Goal: Task Accomplishment & Management: Use online tool/utility

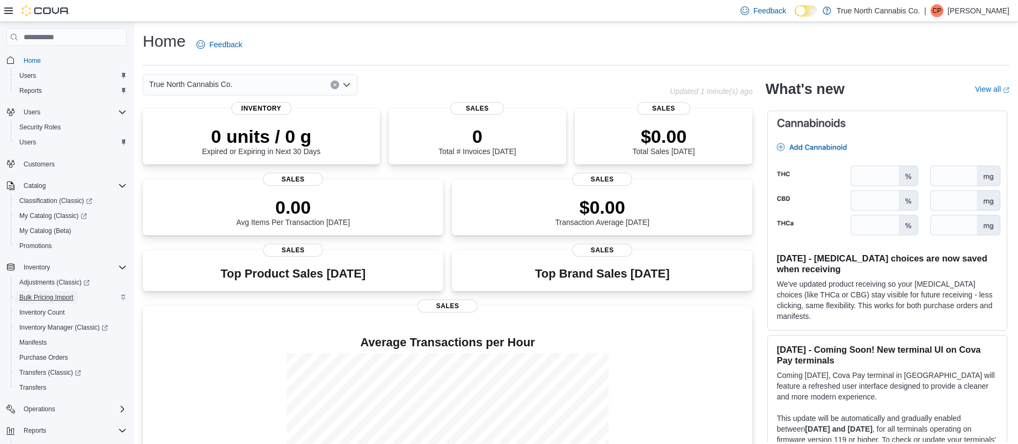
click at [70, 294] on span "Bulk Pricing Import" at bounding box center [46, 297] width 54 height 9
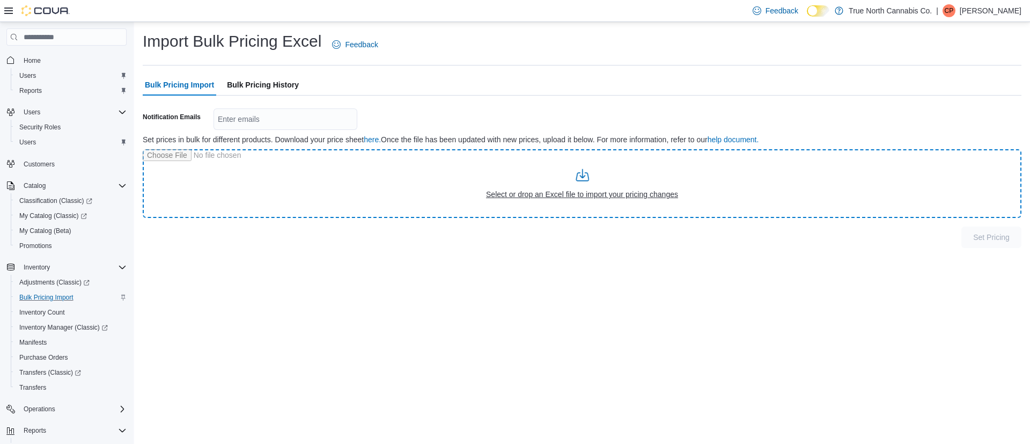
click at [626, 187] on input "file" at bounding box center [582, 183] width 879 height 69
type input "**********"
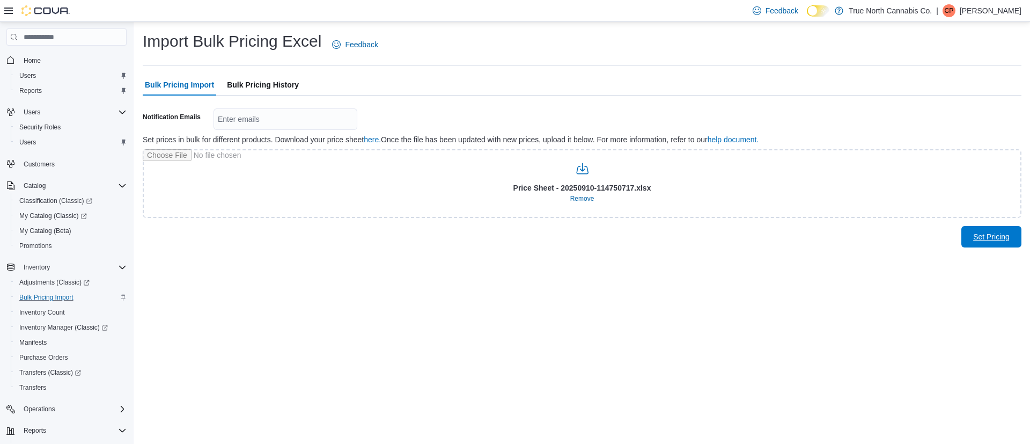
click at [991, 236] on span "Set Pricing" at bounding box center [991, 236] width 36 height 11
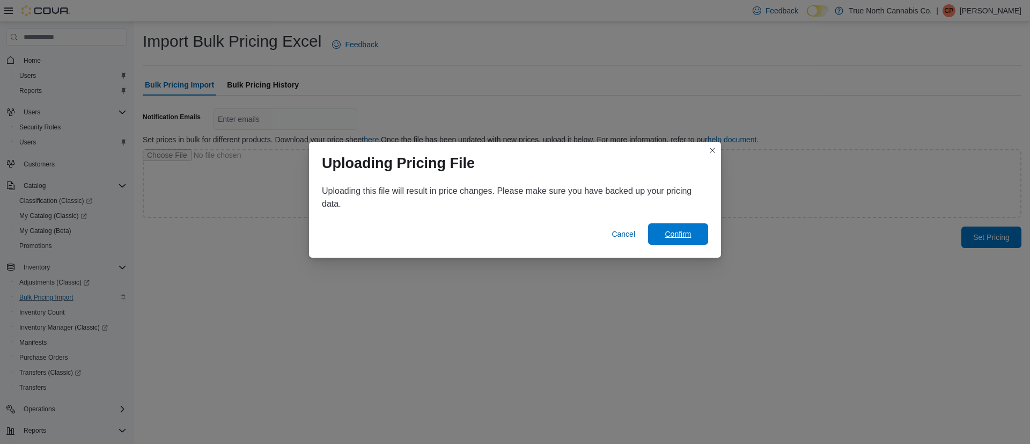
click at [688, 230] on span "Confirm" at bounding box center [678, 234] width 26 height 11
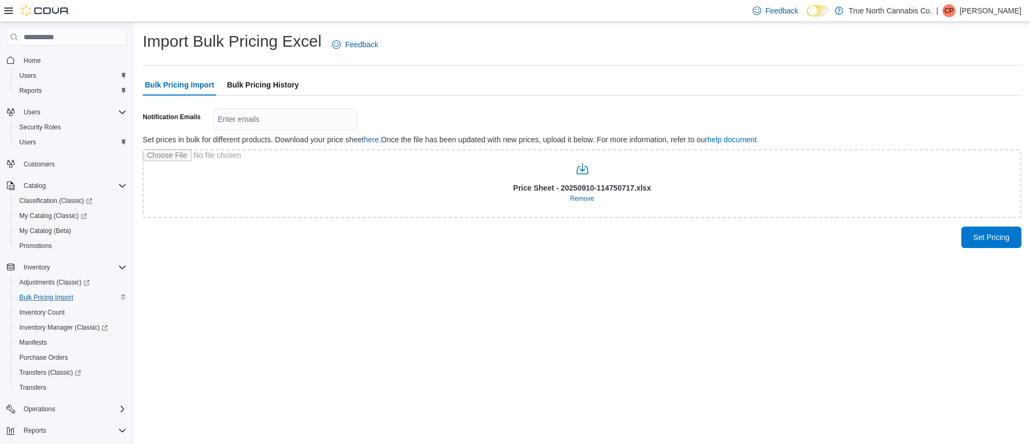
click at [292, 85] on span "Bulk Pricing History" at bounding box center [263, 84] width 72 height 21
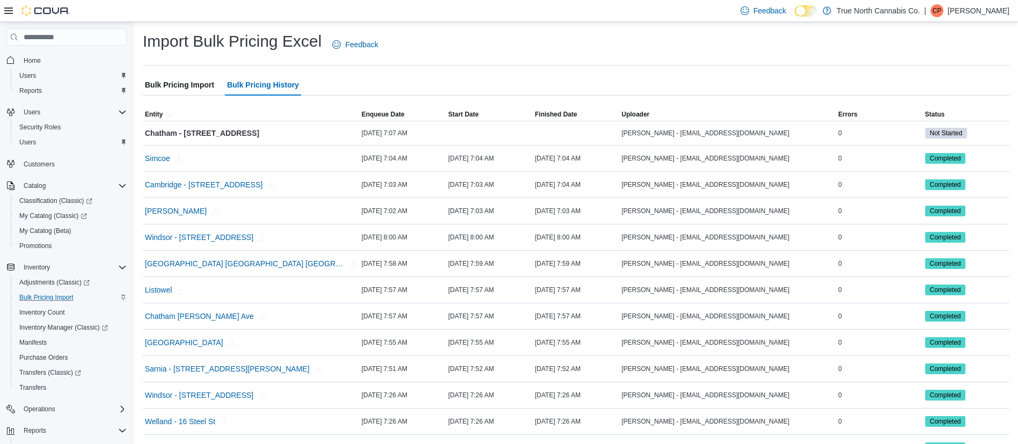
click at [165, 82] on span "Bulk Pricing Import" at bounding box center [179, 84] width 69 height 21
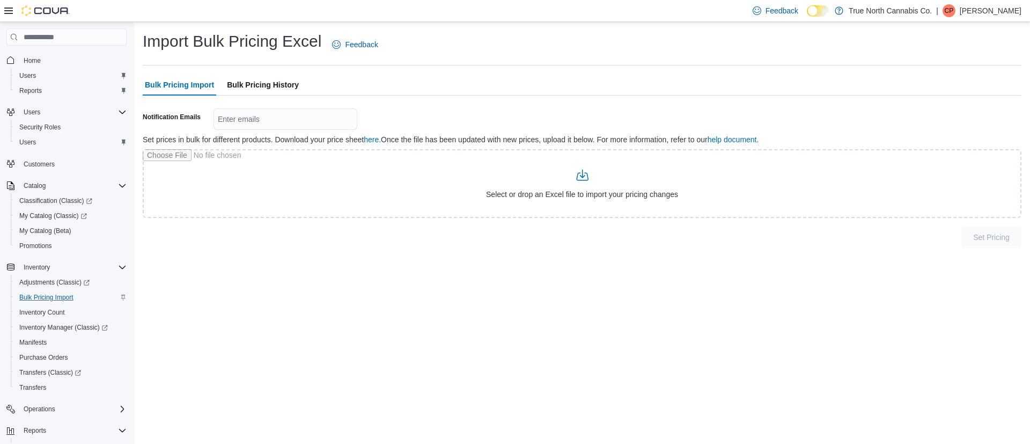
click at [287, 77] on span "Bulk Pricing History" at bounding box center [263, 84] width 72 height 21
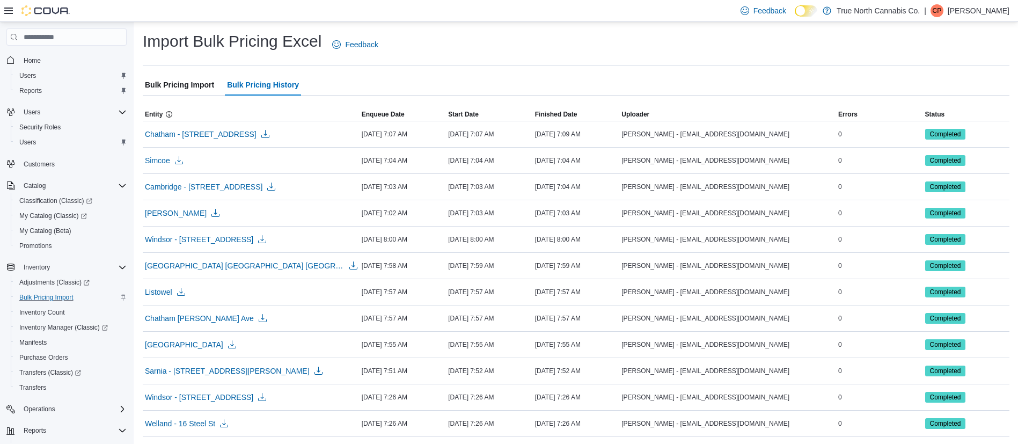
click at [179, 85] on span "Bulk Pricing Import" at bounding box center [179, 84] width 69 height 21
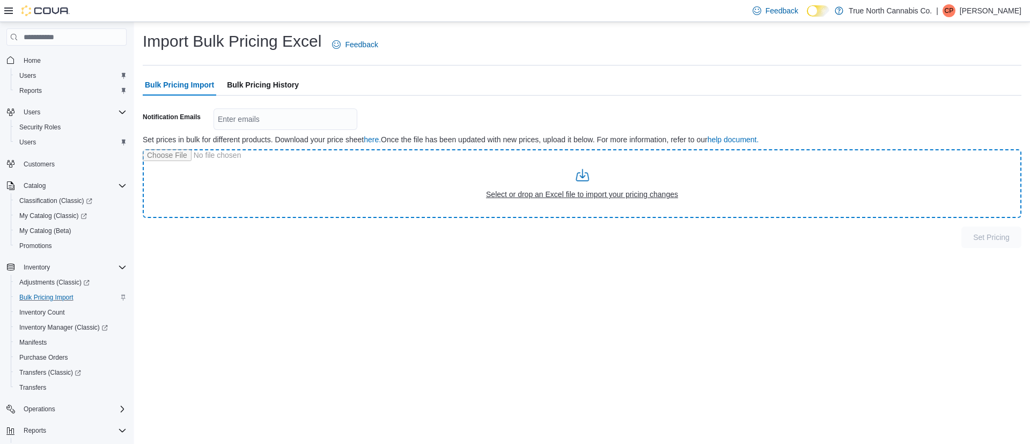
click at [522, 190] on input "file" at bounding box center [582, 183] width 879 height 69
type input "**********"
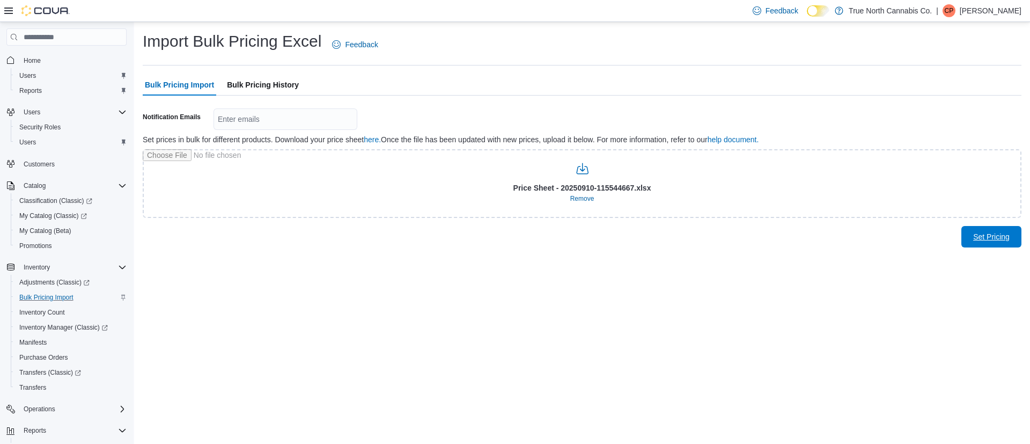
click at [997, 233] on span "Set Pricing" at bounding box center [991, 236] width 36 height 11
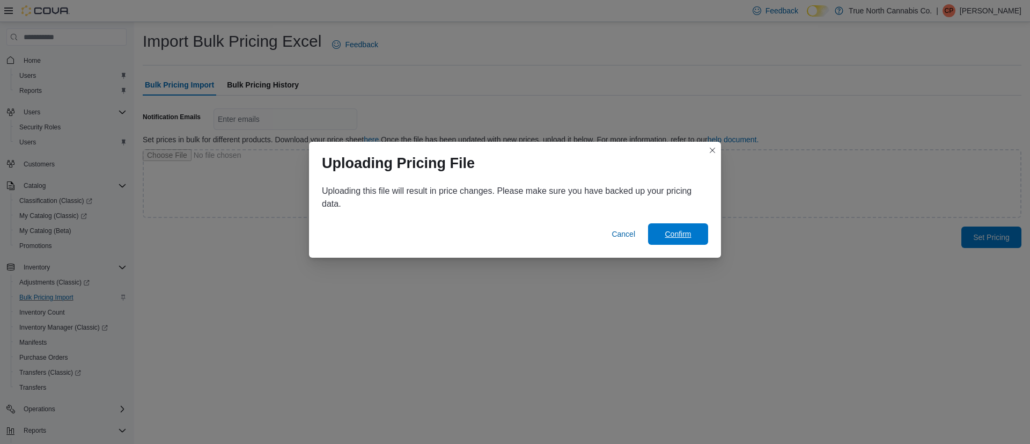
click at [687, 236] on span "Confirm" at bounding box center [678, 234] width 26 height 11
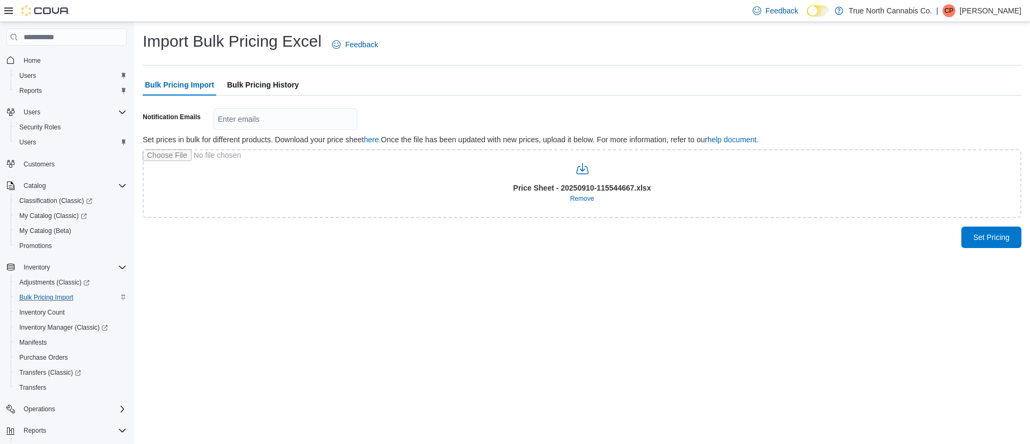
click at [261, 92] on span "Bulk Pricing History" at bounding box center [263, 84] width 72 height 21
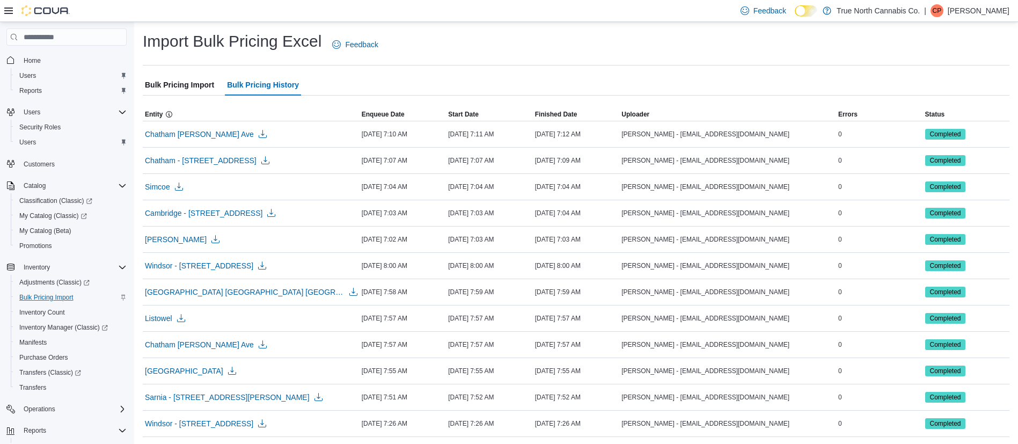
click at [188, 83] on span "Bulk Pricing Import" at bounding box center [179, 84] width 69 height 21
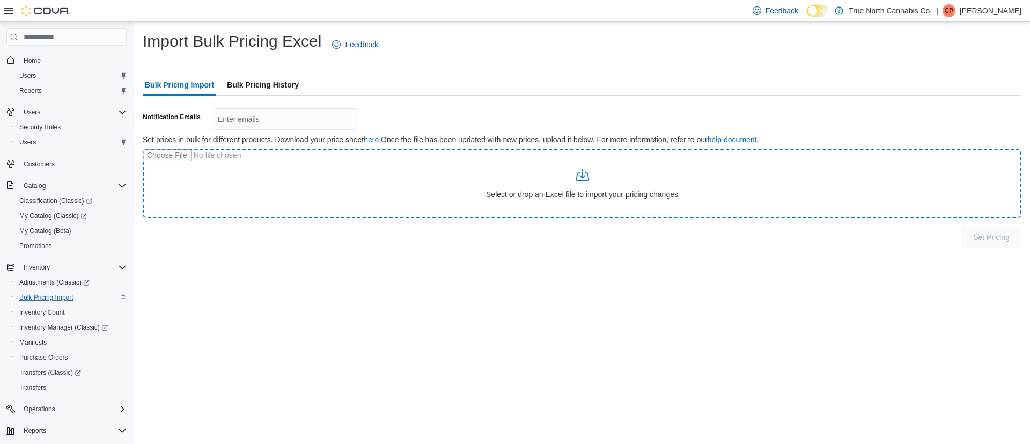
click at [537, 200] on input "file" at bounding box center [582, 183] width 879 height 69
type input "**********"
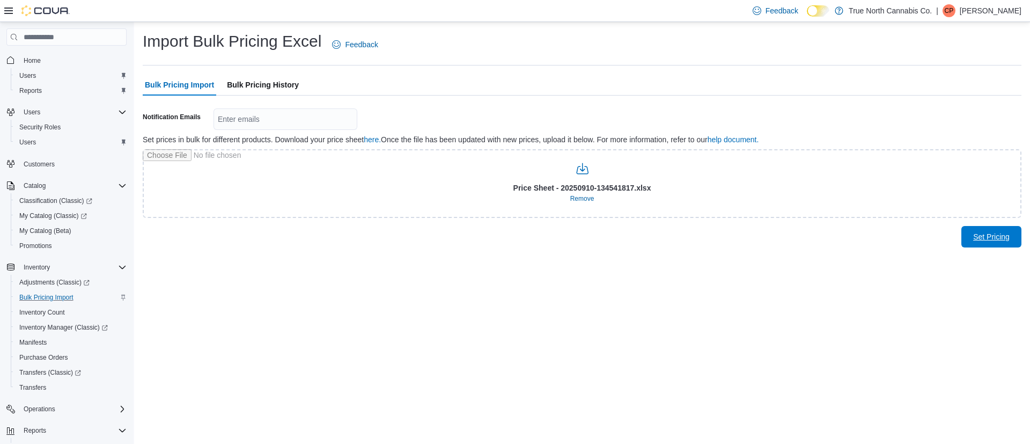
click at [986, 237] on span "Set Pricing" at bounding box center [991, 236] width 36 height 11
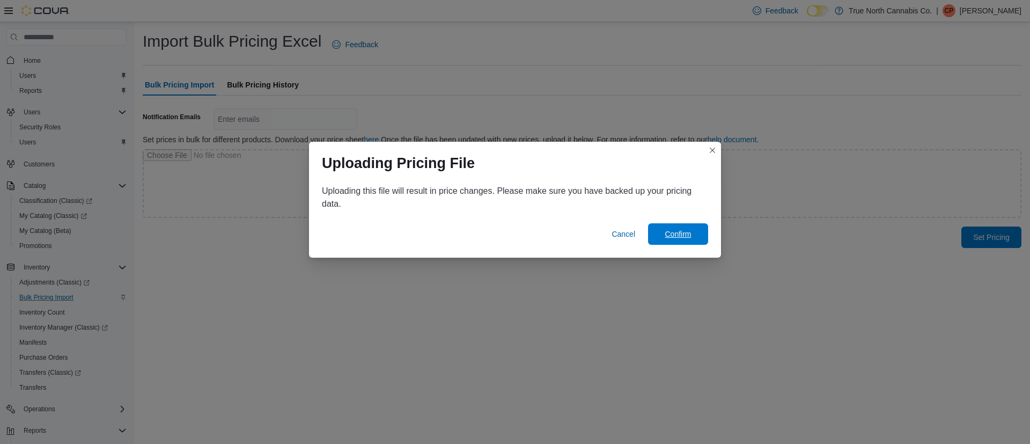
click at [691, 232] on span "Confirm" at bounding box center [678, 234] width 26 height 11
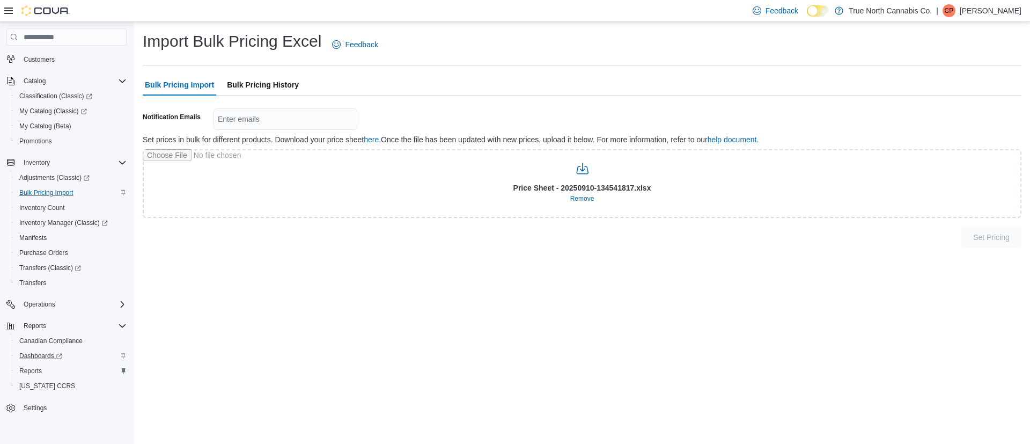
scroll to position [105, 0]
click at [37, 366] on span "Reports" at bounding box center [30, 370] width 23 height 9
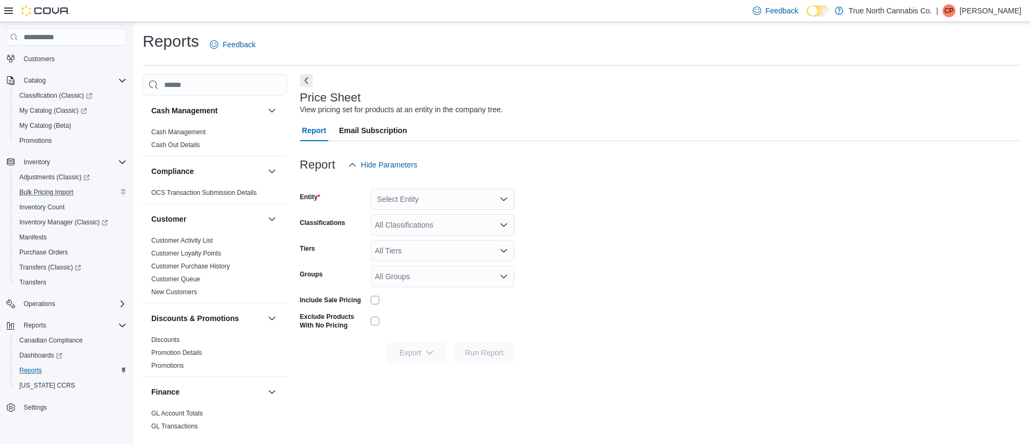
click at [430, 198] on div "Select Entity" at bounding box center [443, 198] width 144 height 21
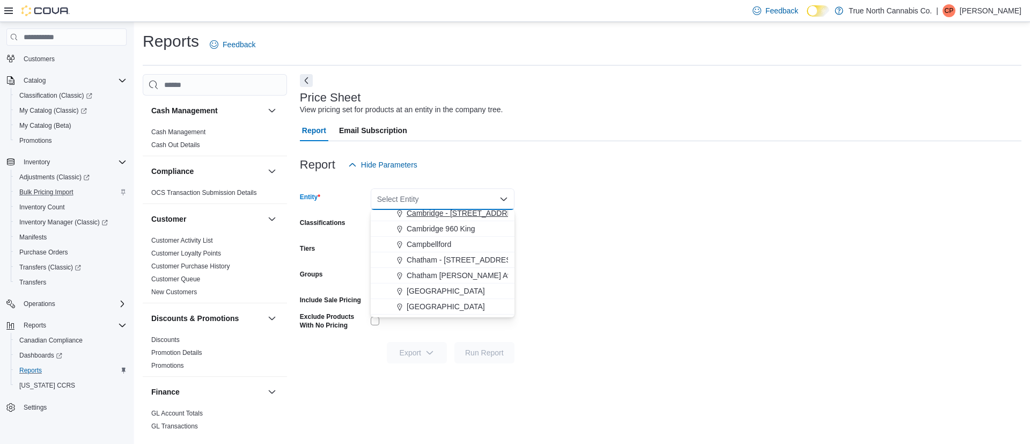
scroll to position [161, 0]
click at [468, 229] on span "Chatham - 85 King St W" at bounding box center [463, 227] width 112 height 11
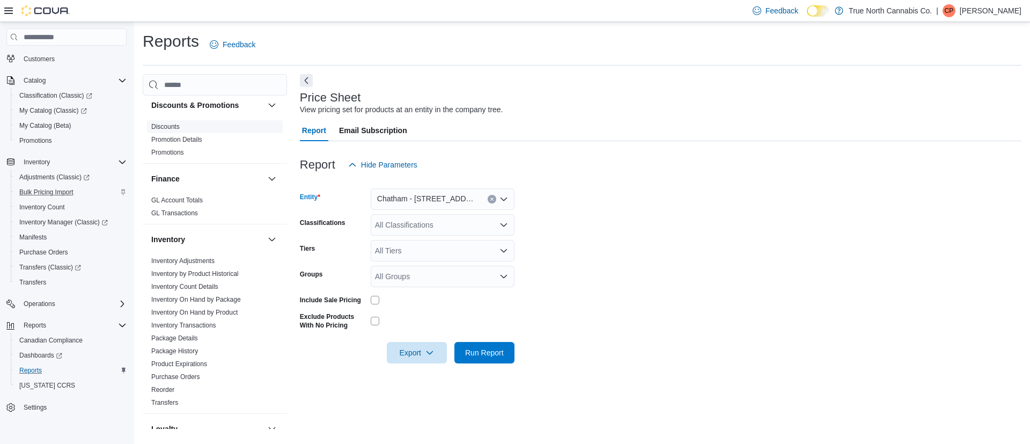
scroll to position [241, 0]
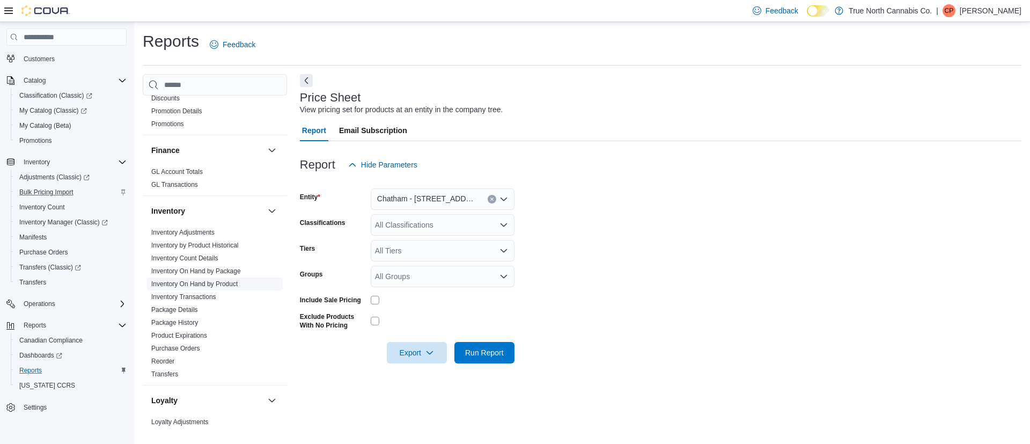
click at [229, 286] on link "Inventory On Hand by Product" at bounding box center [194, 284] width 86 height 8
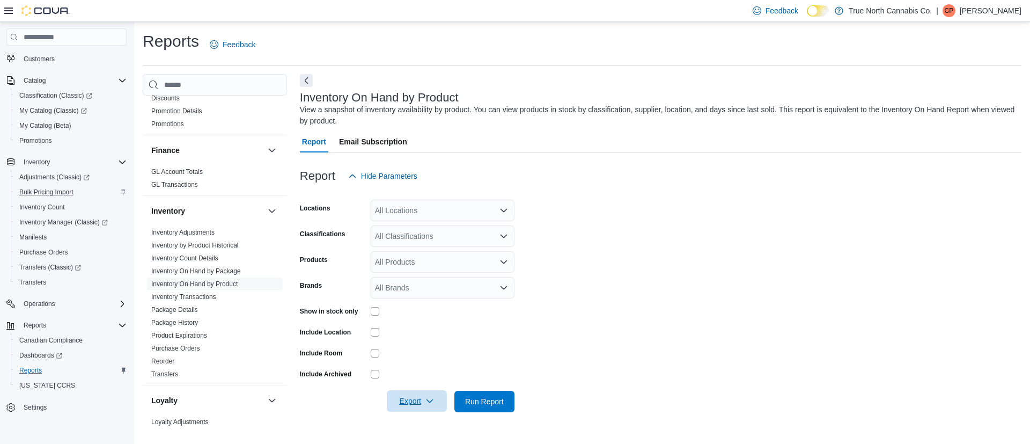
click at [409, 403] on span "Export" at bounding box center [416, 400] width 47 height 21
click at [425, 342] on button "Export to Excel" at bounding box center [418, 336] width 61 height 21
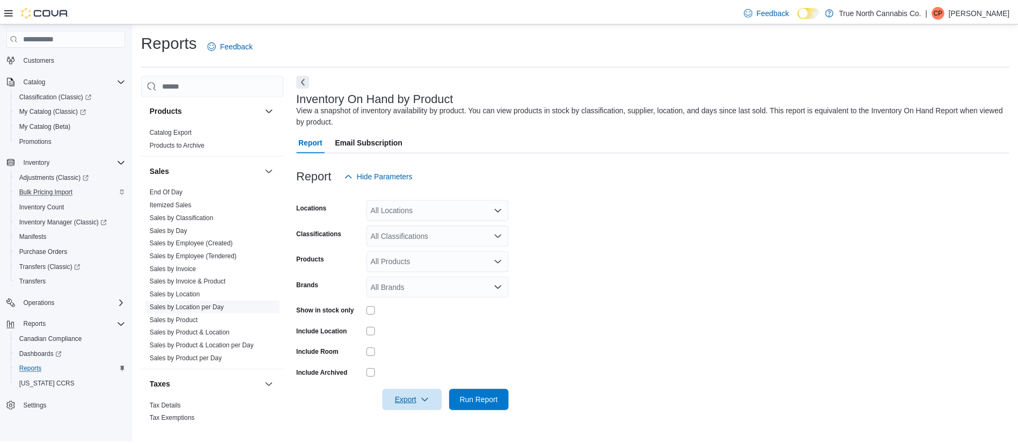
scroll to position [701, 0]
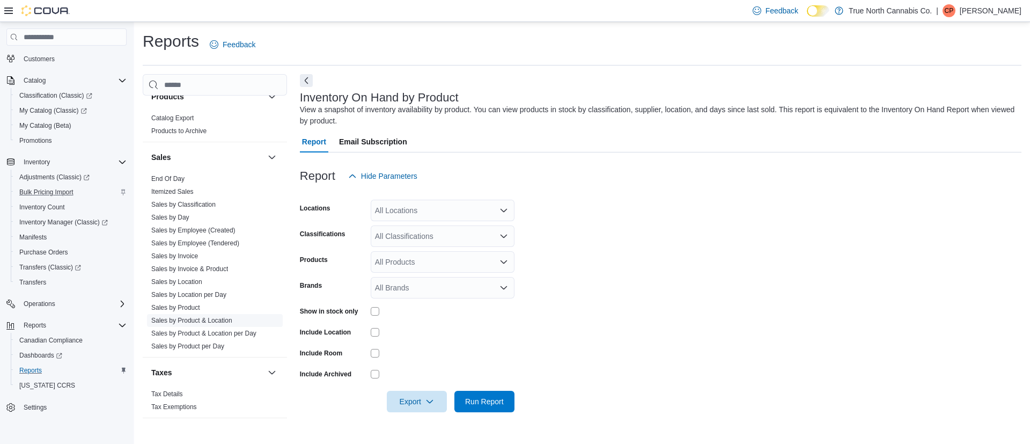
click at [209, 318] on link "Sales by Product & Location" at bounding box center [191, 321] width 81 height 8
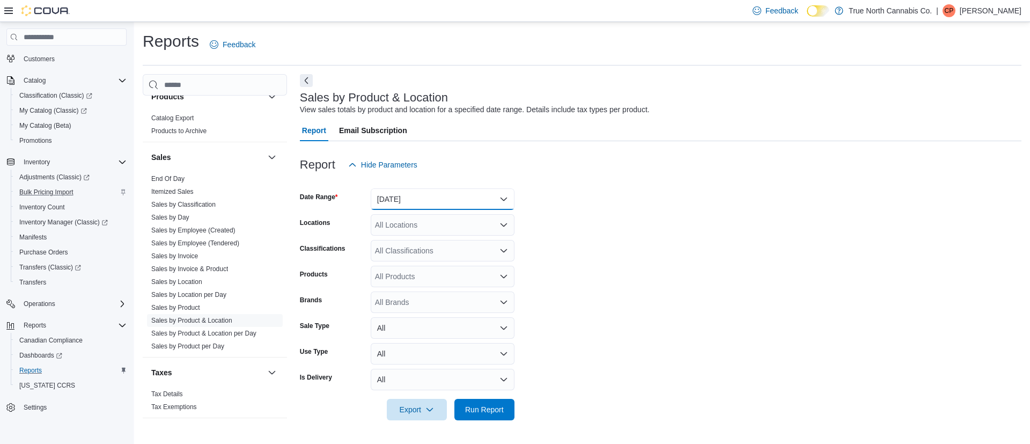
click at [498, 200] on button "Yesterday" at bounding box center [443, 198] width 144 height 21
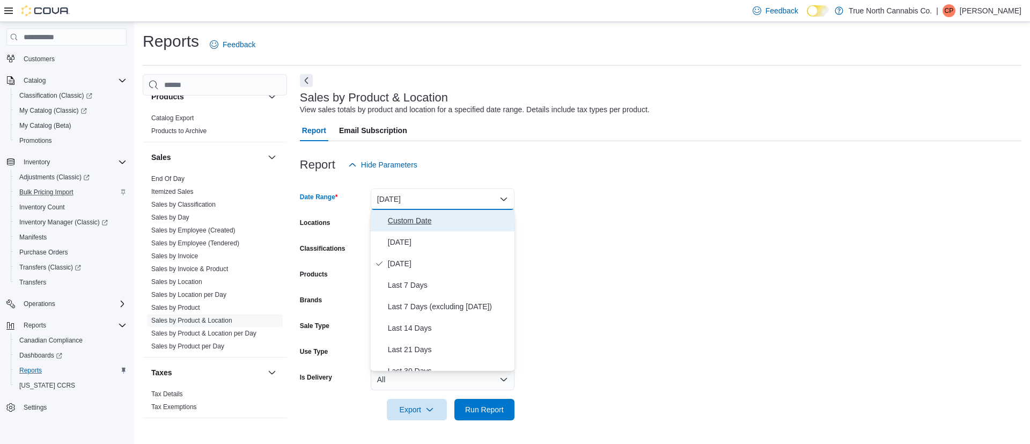
click at [424, 216] on span "Custom Date" at bounding box center [449, 220] width 122 height 13
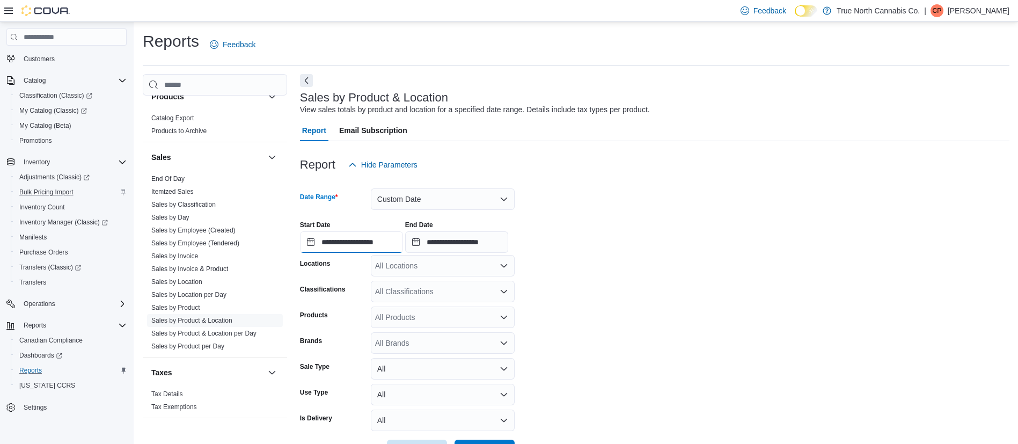
click at [368, 240] on input "**********" at bounding box center [351, 241] width 103 height 21
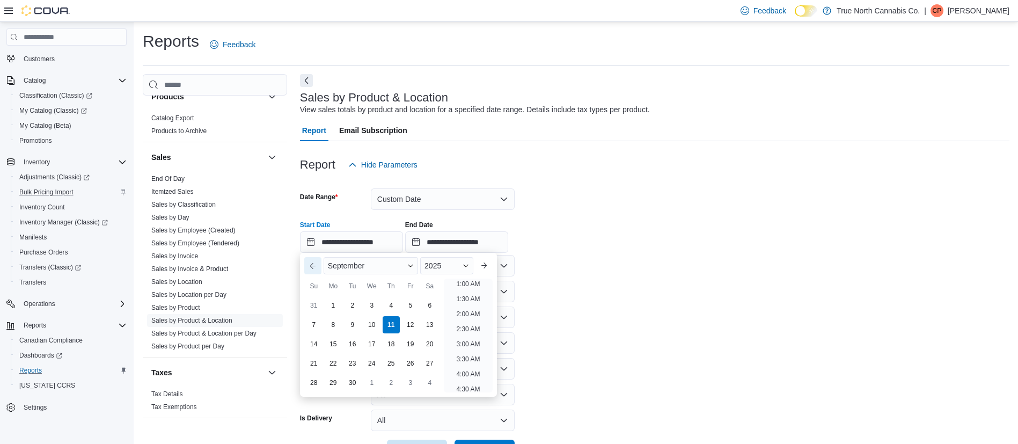
click at [314, 264] on button "Previous Month" at bounding box center [312, 265] width 17 height 17
click at [312, 264] on button "Previous Month" at bounding box center [312, 265] width 17 height 17
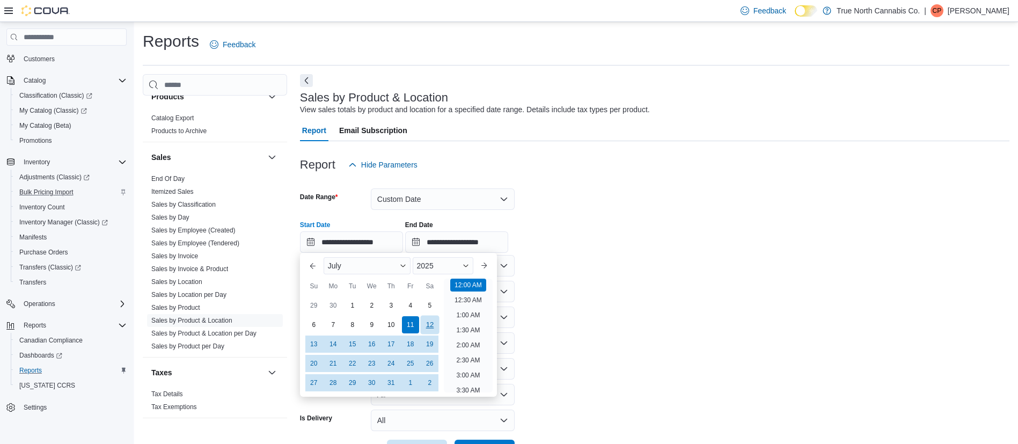
click at [429, 324] on div "12" at bounding box center [429, 324] width 19 height 19
type input "**********"
click at [468, 284] on li "12:00 AM" at bounding box center [468, 284] width 36 height 13
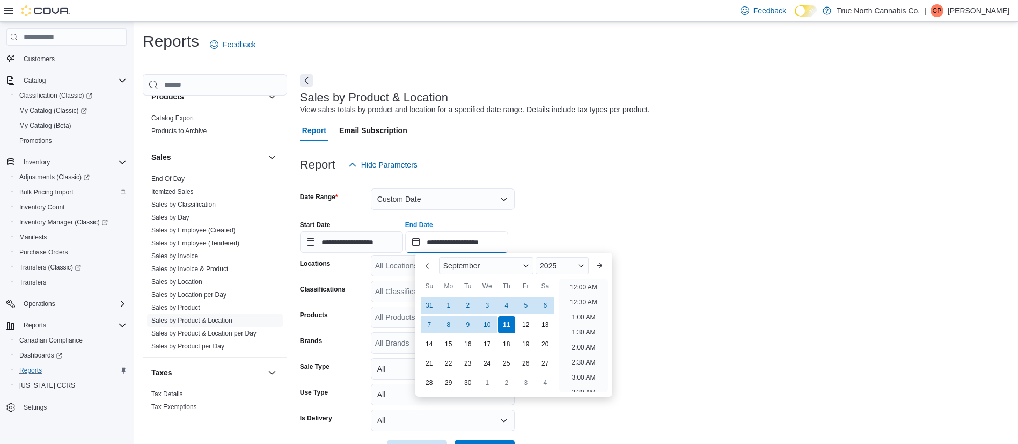
click at [459, 231] on input "**********" at bounding box center [456, 241] width 103 height 21
click at [489, 321] on div "10" at bounding box center [487, 324] width 19 height 19
click at [585, 381] on li "11:30 PM" at bounding box center [584, 383] width 36 height 13
type input "**********"
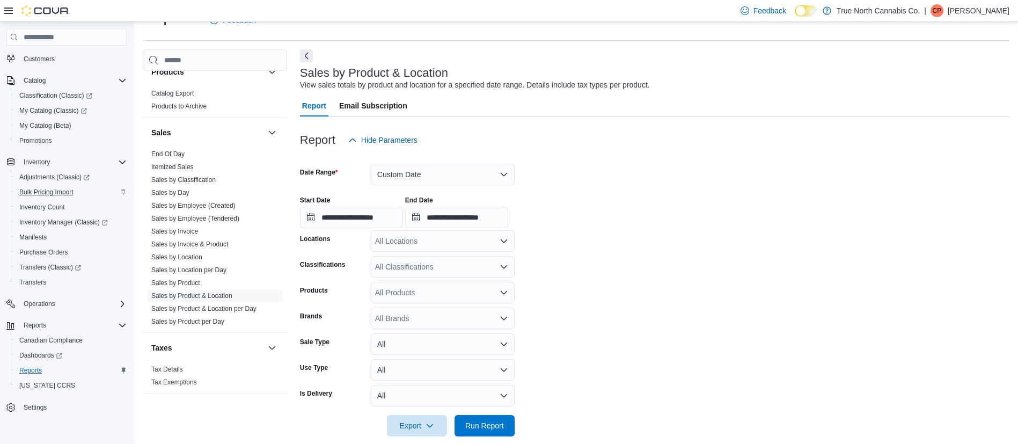
scroll to position [39, 0]
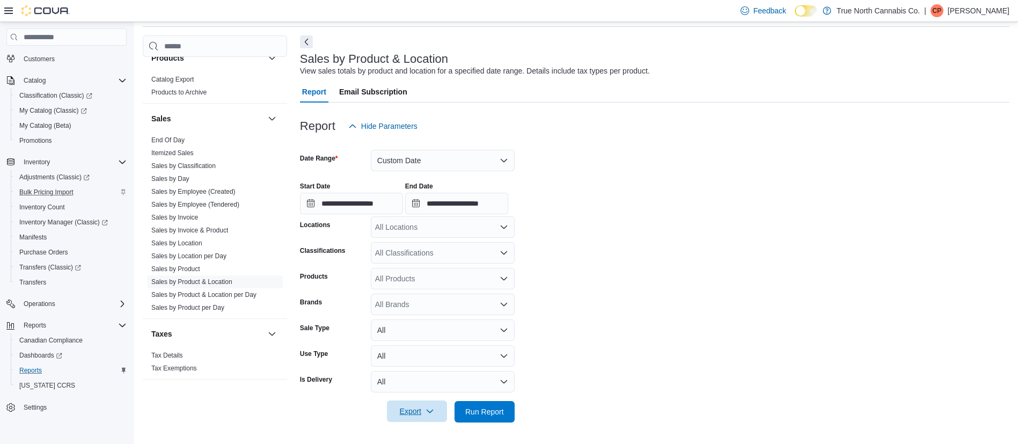
click at [421, 415] on span "Export" at bounding box center [416, 410] width 47 height 21
click at [427, 348] on span "Export to Excel" at bounding box center [418, 347] width 48 height 9
click at [50, 187] on span "Bulk Pricing Import" at bounding box center [46, 192] width 54 height 13
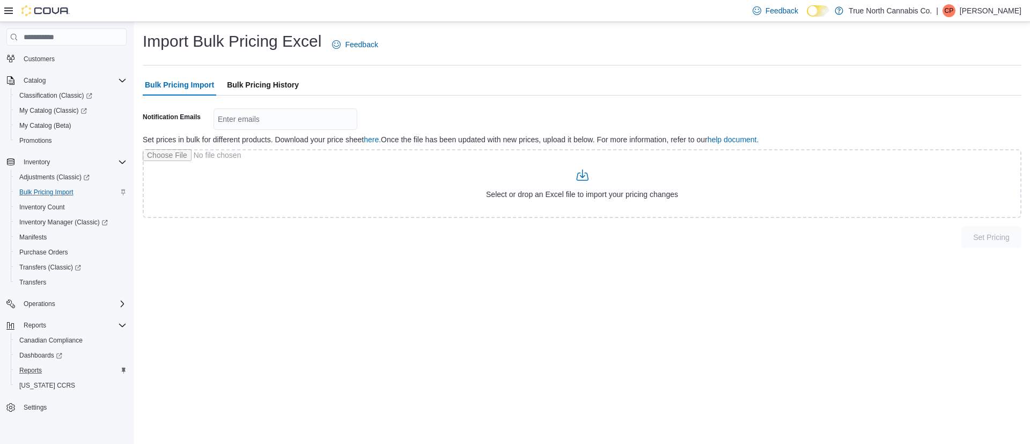
click at [252, 80] on span "Bulk Pricing History" at bounding box center [263, 84] width 72 height 21
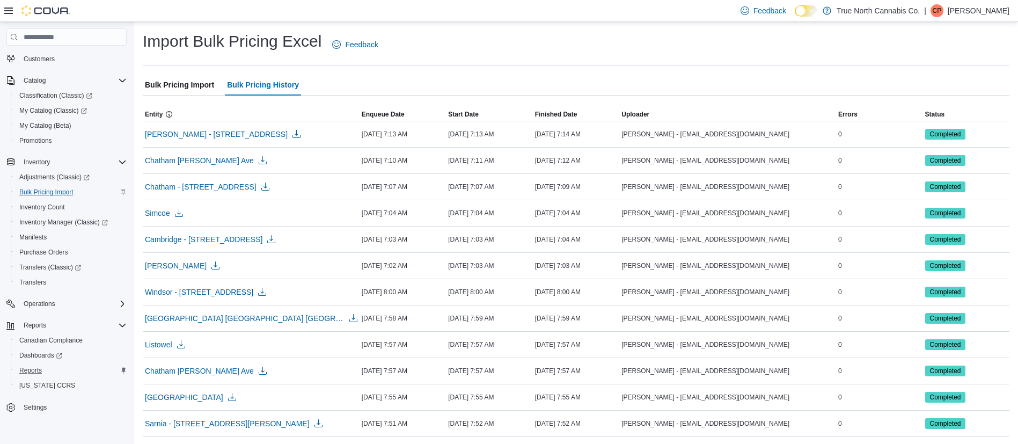
click at [178, 77] on span "Bulk Pricing Import" at bounding box center [179, 84] width 69 height 21
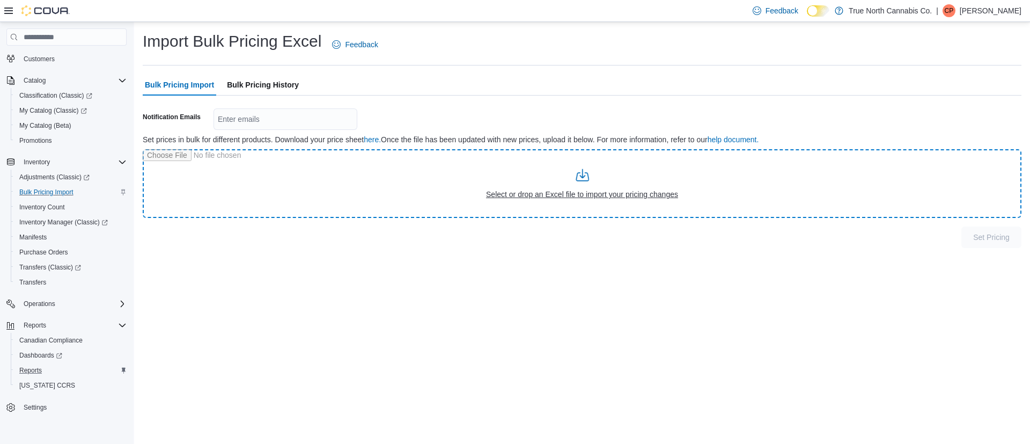
click at [533, 191] on input "file" at bounding box center [582, 183] width 879 height 69
type input "**********"
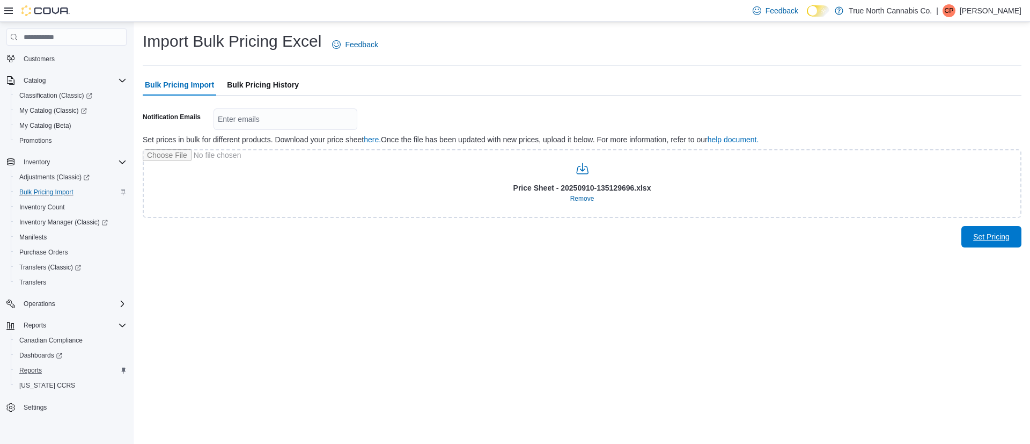
click at [987, 239] on span "Set Pricing" at bounding box center [991, 236] width 36 height 11
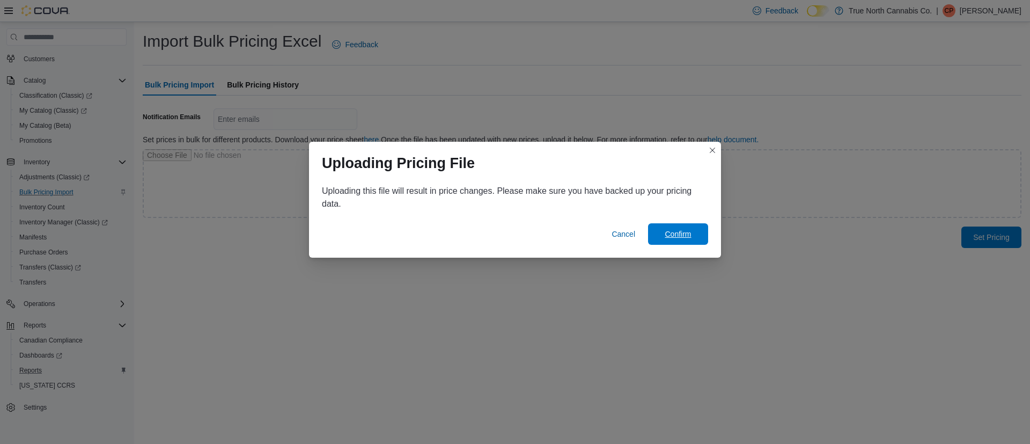
click at [677, 233] on span "Confirm" at bounding box center [678, 234] width 26 height 11
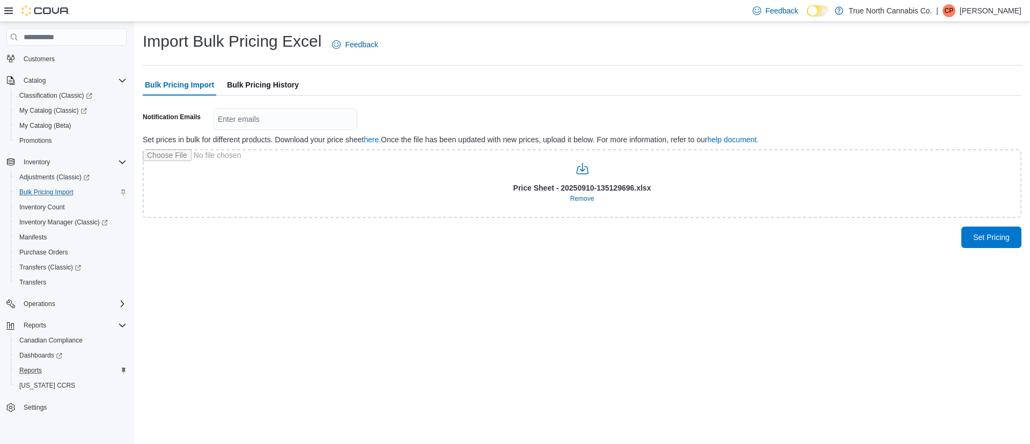
click at [284, 91] on span "Bulk Pricing History" at bounding box center [263, 84] width 72 height 21
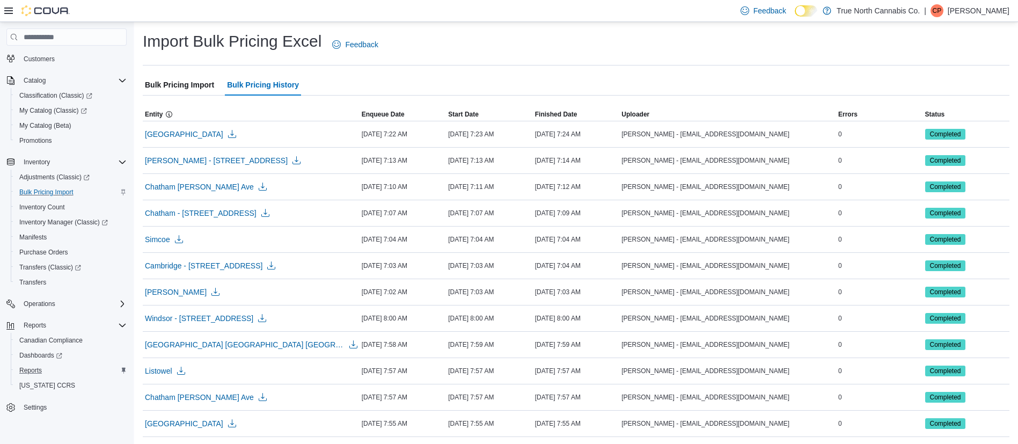
click at [171, 82] on span "Bulk Pricing Import" at bounding box center [179, 84] width 69 height 21
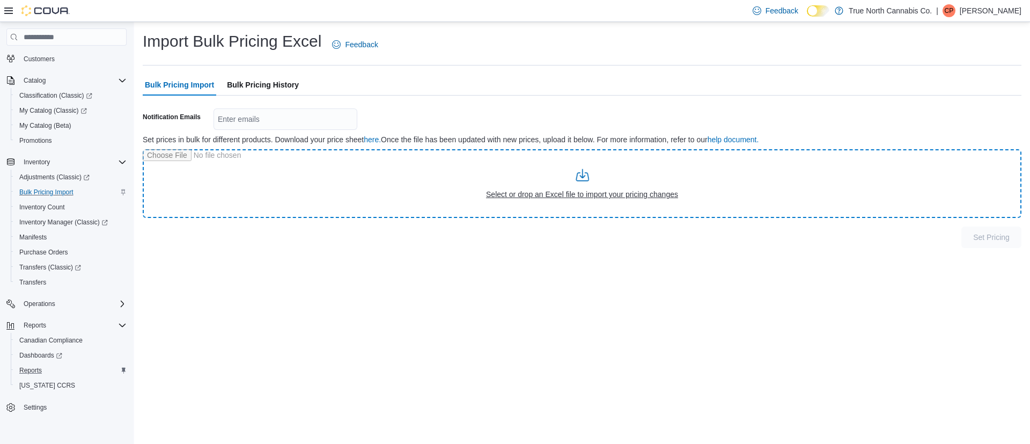
click at [518, 206] on input "file" at bounding box center [582, 183] width 879 height 69
type input "**********"
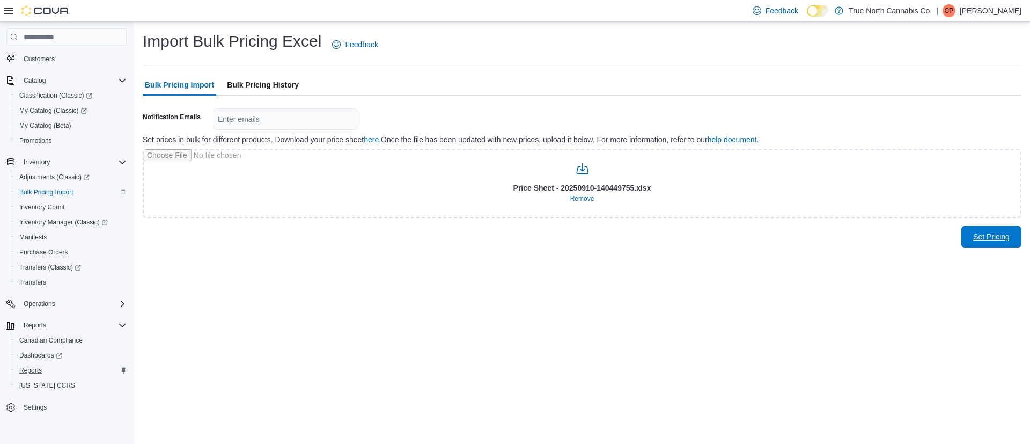
click at [992, 238] on span "Set Pricing" at bounding box center [991, 236] width 36 height 11
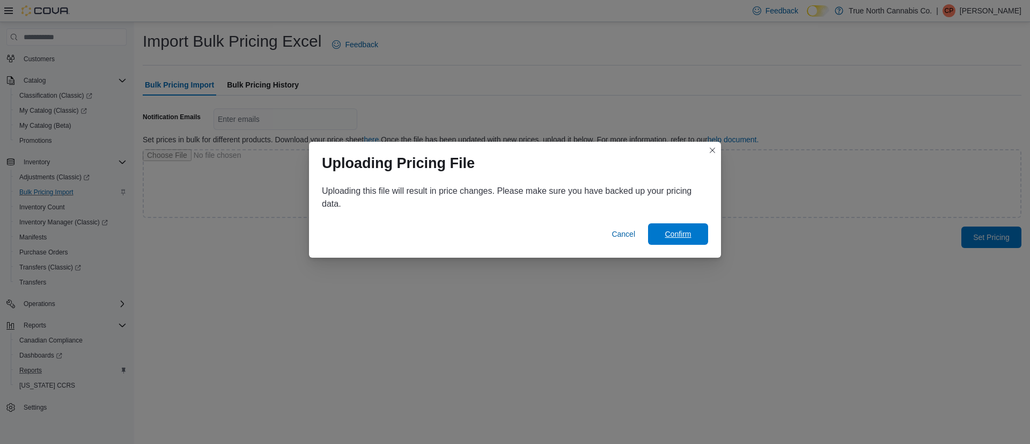
click at [690, 233] on span "Confirm" at bounding box center [678, 234] width 26 height 11
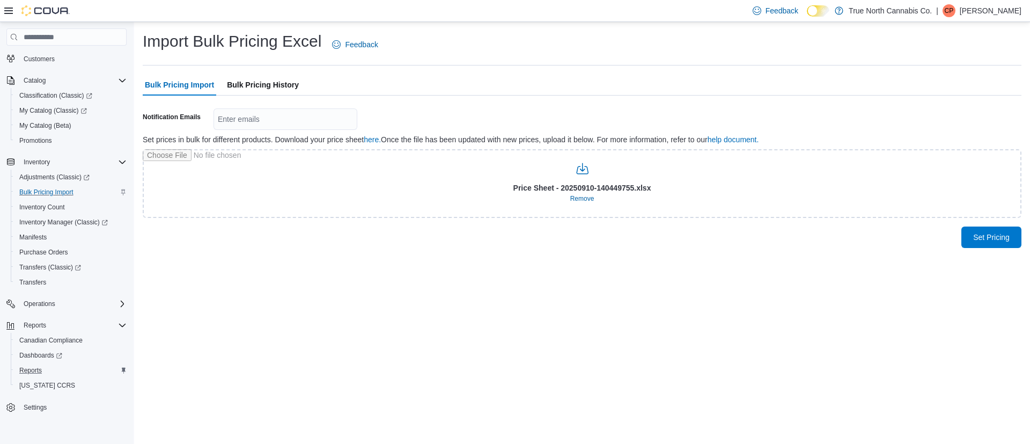
click at [281, 81] on span "Bulk Pricing History" at bounding box center [263, 84] width 72 height 21
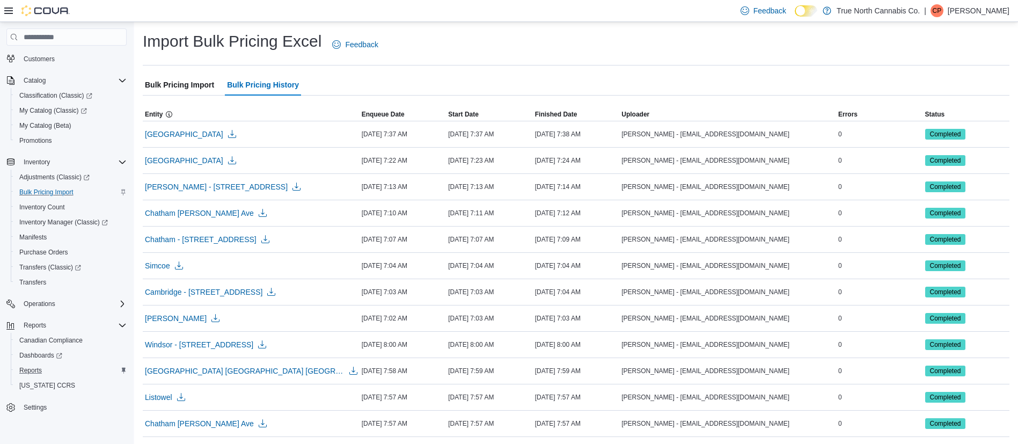
click at [171, 82] on span "Bulk Pricing Import" at bounding box center [179, 84] width 69 height 21
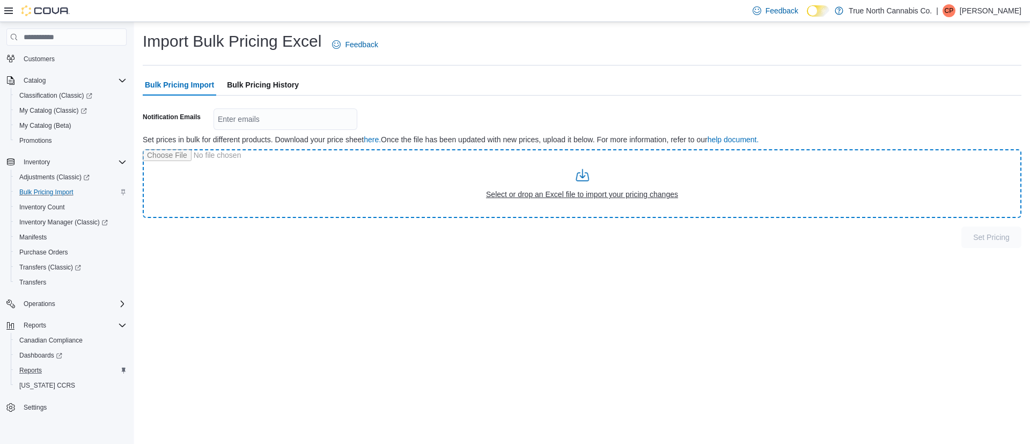
click at [510, 190] on input "file" at bounding box center [582, 183] width 879 height 69
type input "**********"
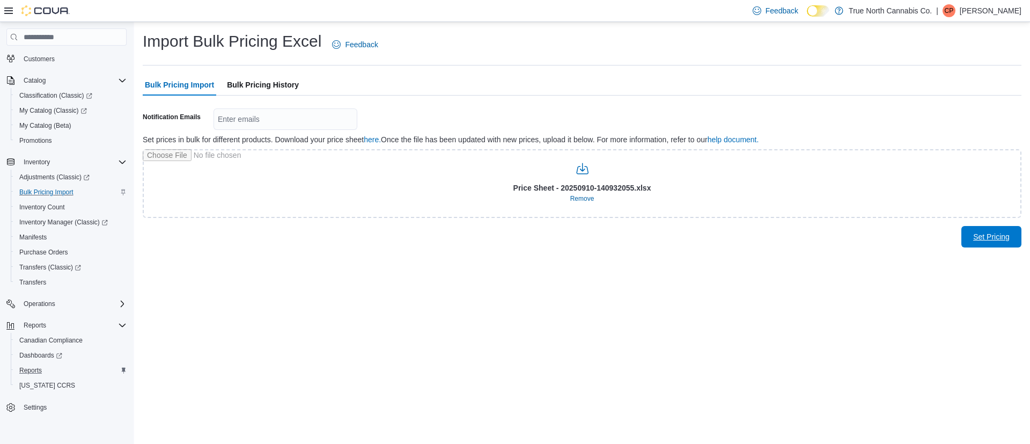
click at [989, 233] on span "Set Pricing" at bounding box center [991, 236] width 36 height 11
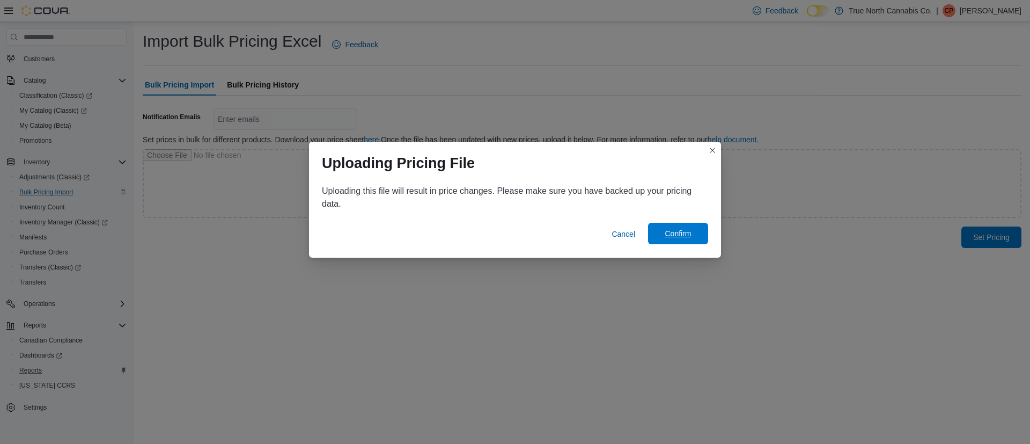
click at [682, 234] on span "Confirm" at bounding box center [678, 233] width 26 height 11
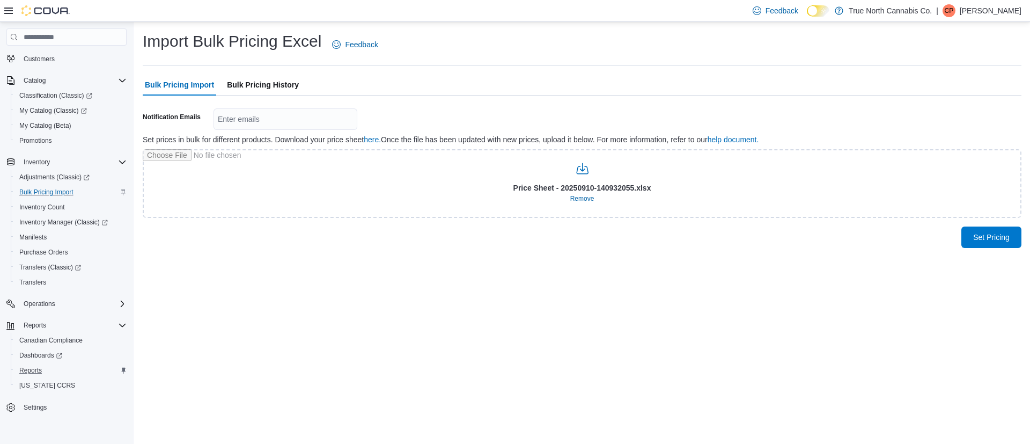
click at [277, 79] on span "Bulk Pricing History" at bounding box center [263, 84] width 72 height 21
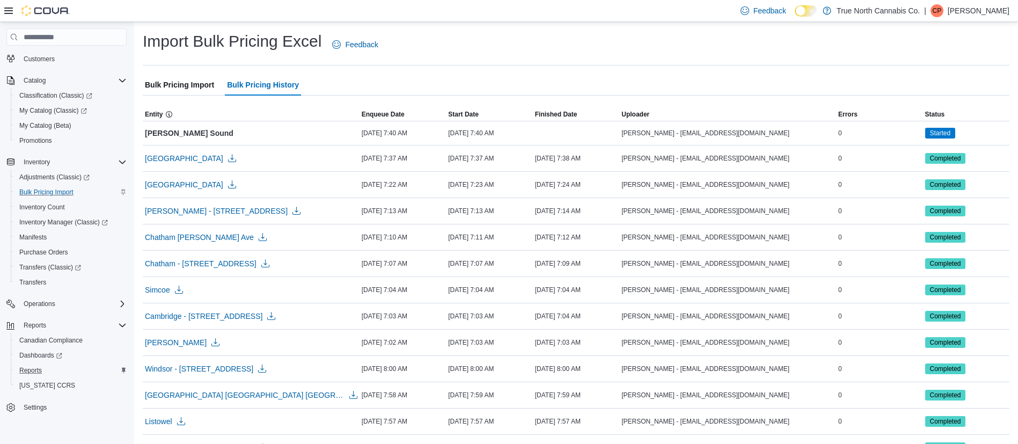
click at [175, 78] on span "Bulk Pricing Import" at bounding box center [179, 84] width 69 height 21
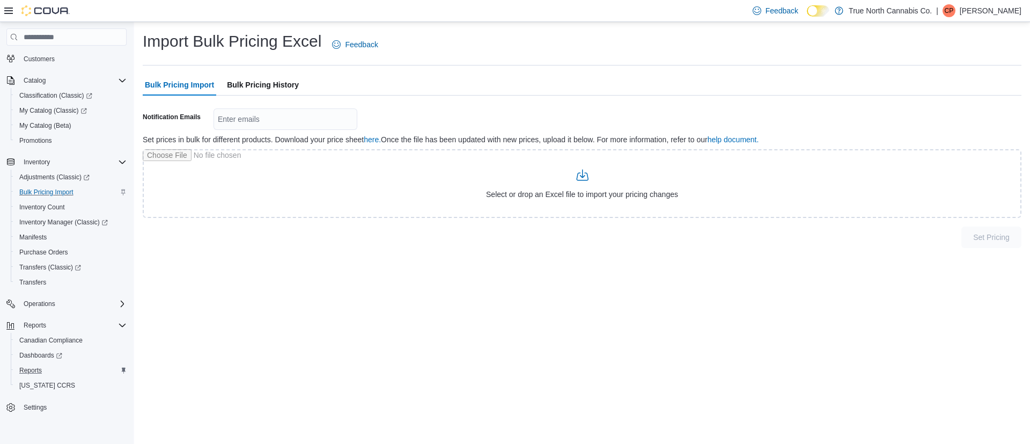
click at [272, 82] on span "Bulk Pricing History" at bounding box center [263, 84] width 72 height 21
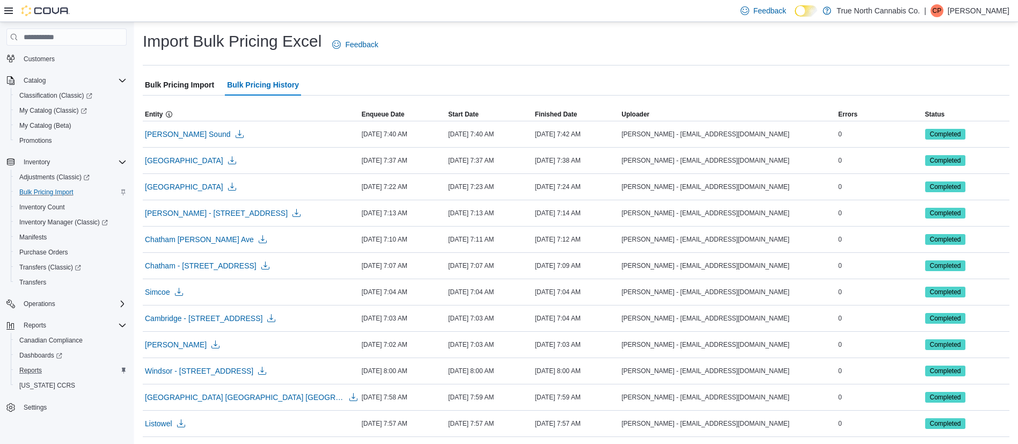
click at [182, 78] on span "Bulk Pricing Import" at bounding box center [179, 84] width 69 height 21
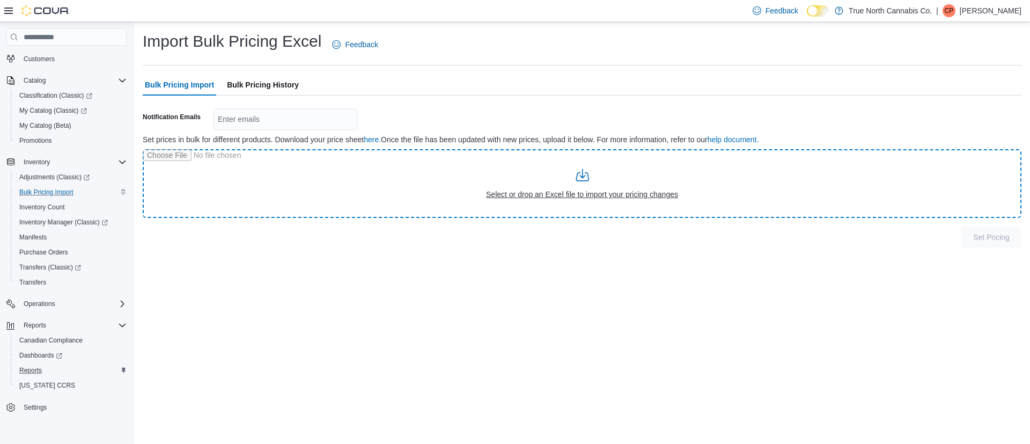
click at [496, 194] on input "file" at bounding box center [582, 183] width 879 height 69
type input "**********"
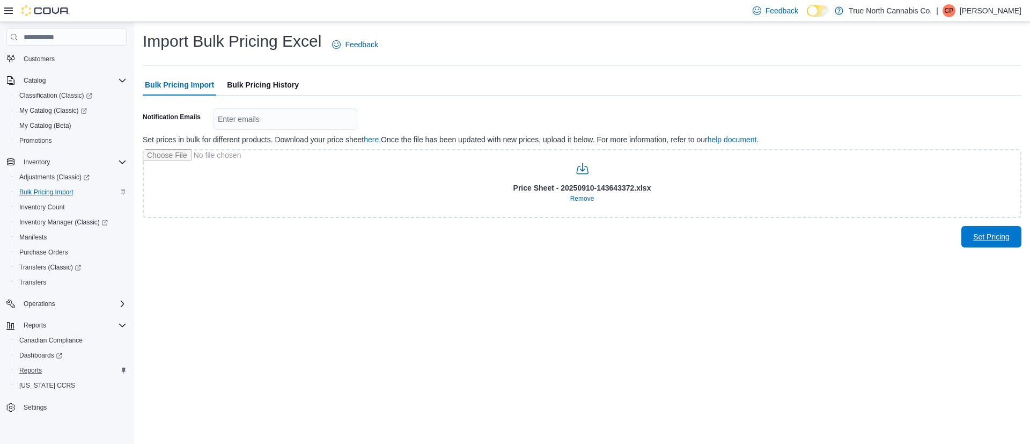
click at [993, 240] on span "Set Pricing" at bounding box center [991, 236] width 36 height 11
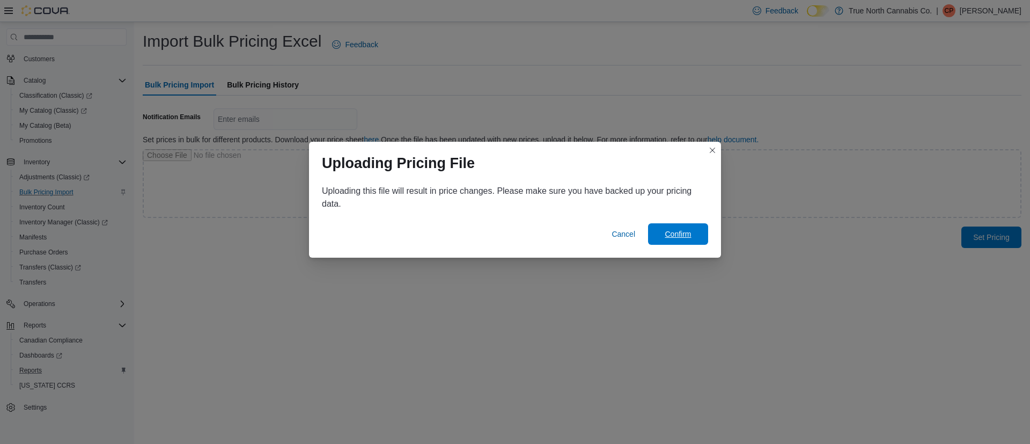
click at [672, 231] on span "Confirm" at bounding box center [678, 234] width 26 height 11
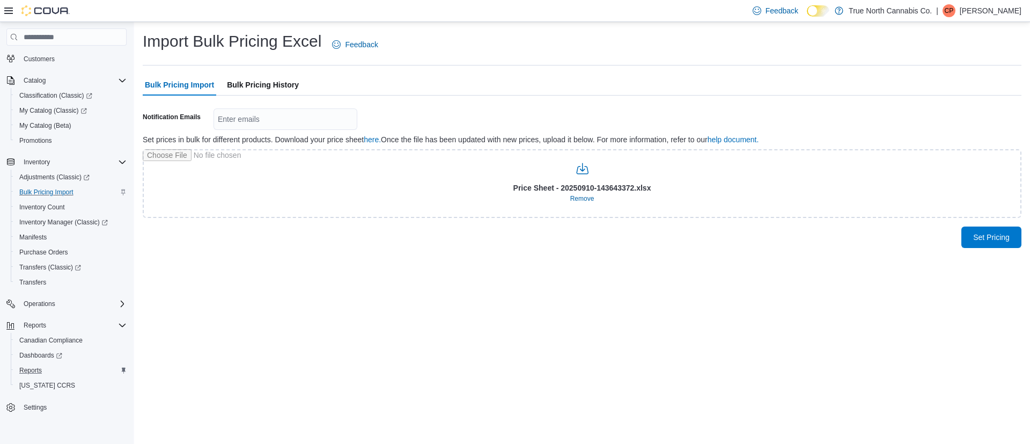
click at [269, 75] on span "Bulk Pricing History" at bounding box center [263, 84] width 72 height 21
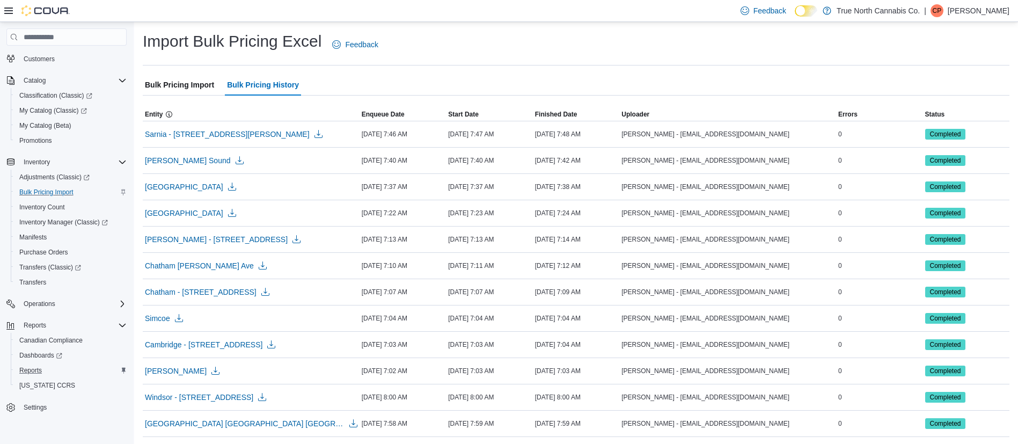
click at [180, 79] on span "Bulk Pricing Import" at bounding box center [179, 84] width 69 height 21
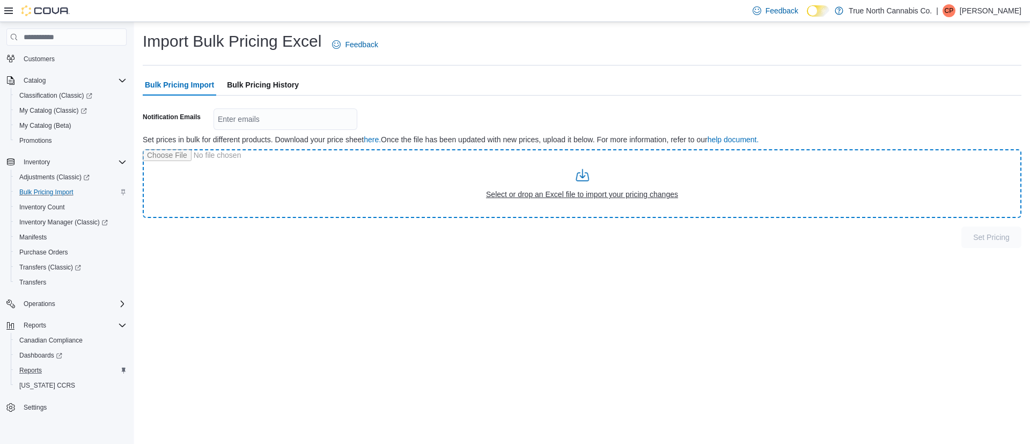
click at [551, 196] on input "file" at bounding box center [582, 183] width 879 height 69
type input "**********"
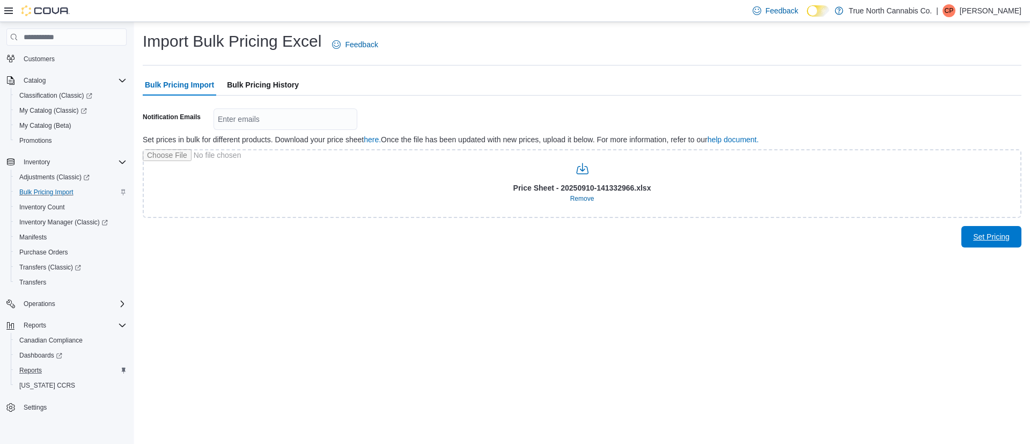
click at [1007, 231] on span "Set Pricing" at bounding box center [991, 236] width 47 height 21
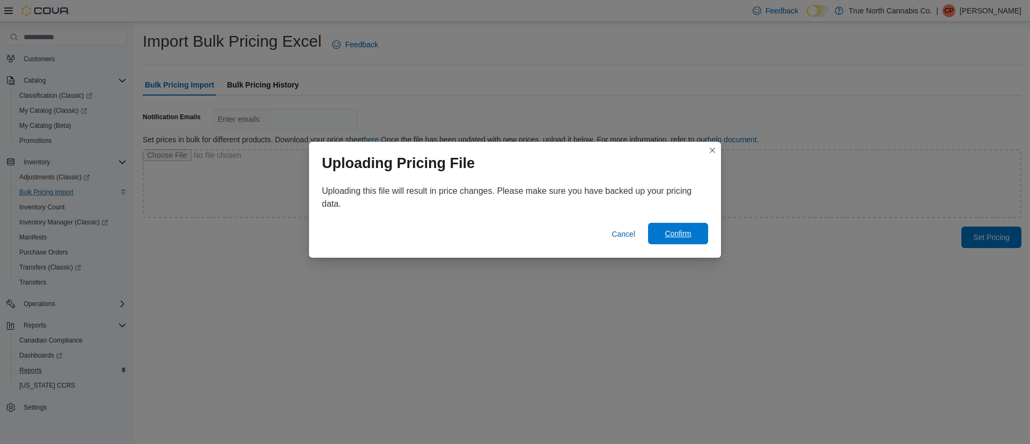
click at [676, 234] on span "Confirm" at bounding box center [678, 233] width 26 height 11
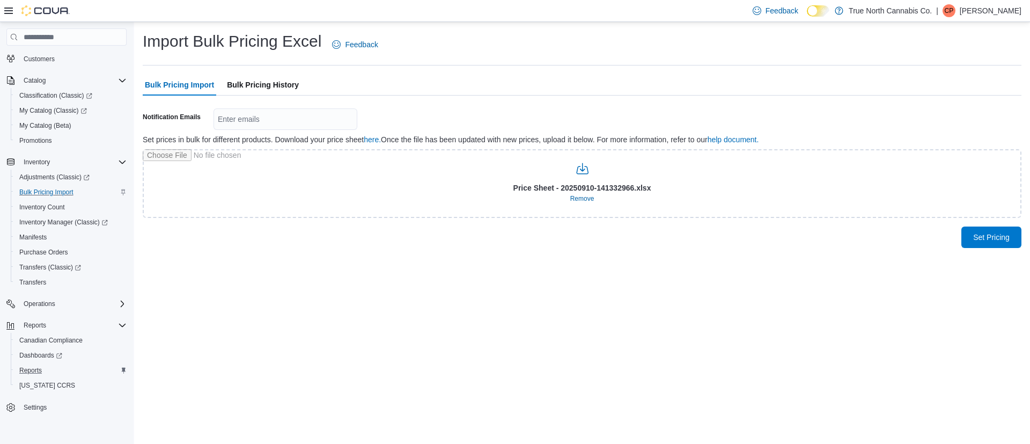
click at [248, 85] on span "Bulk Pricing History" at bounding box center [263, 84] width 72 height 21
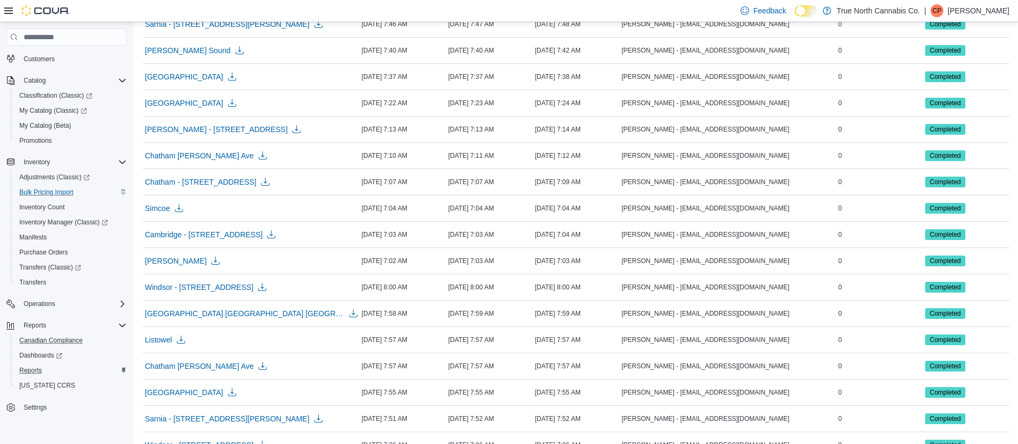
scroll to position [161, 0]
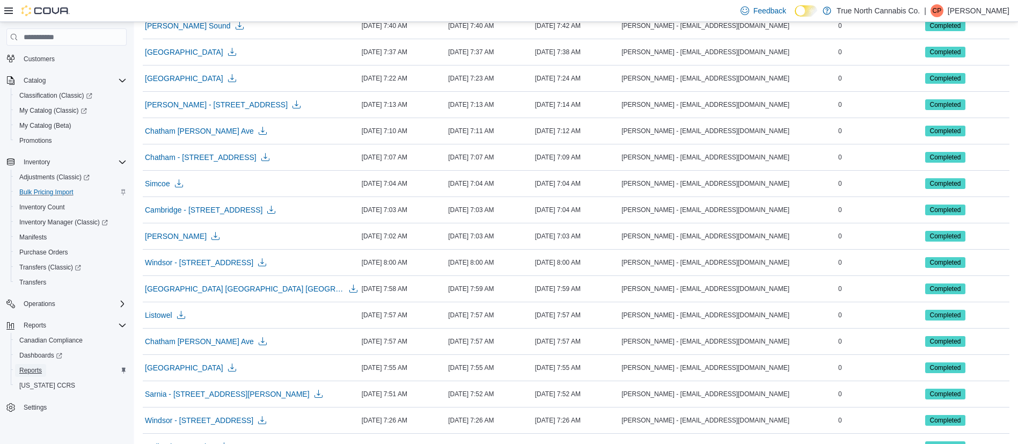
click at [33, 372] on span "Reports" at bounding box center [30, 370] width 23 height 9
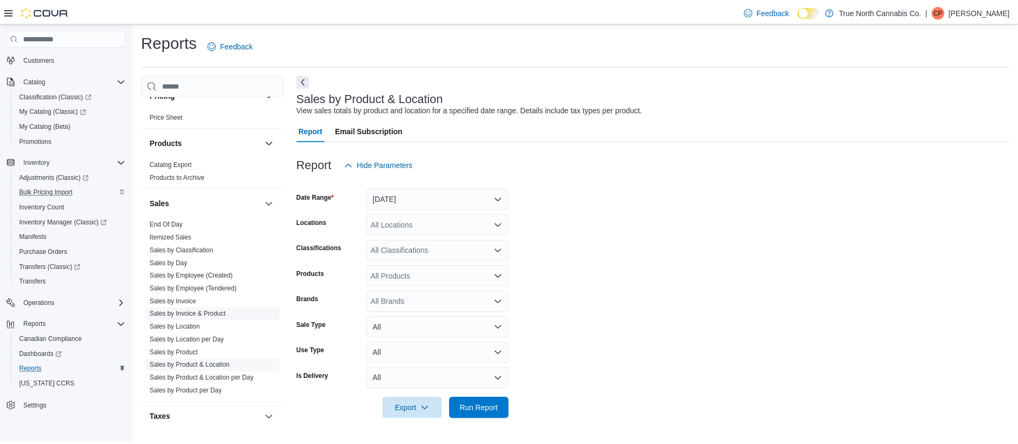
scroll to position [701, 0]
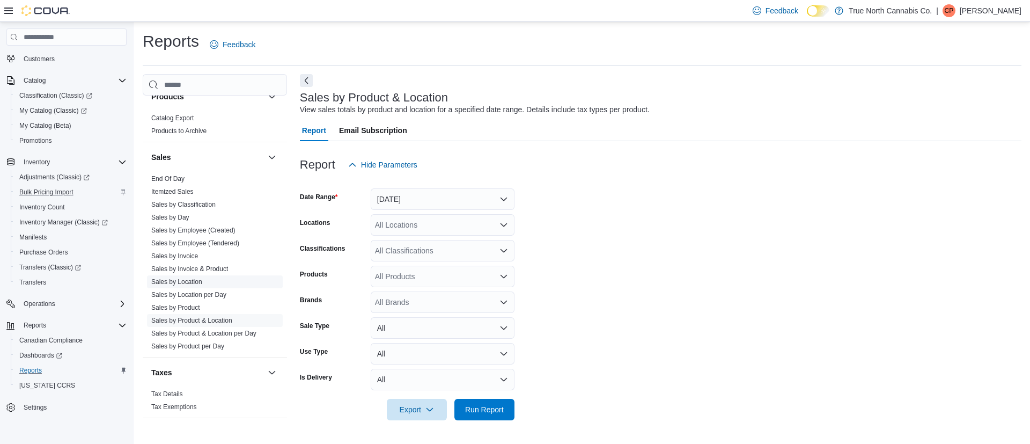
click at [196, 278] on link "Sales by Location" at bounding box center [176, 282] width 51 height 8
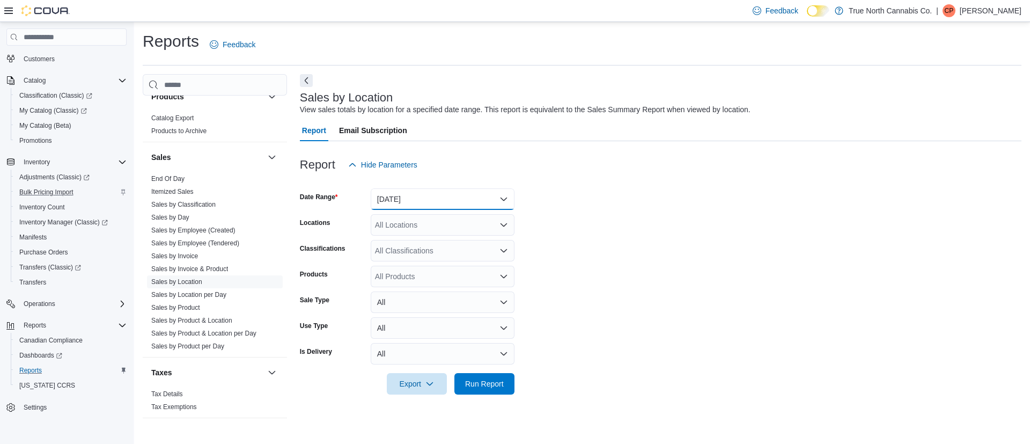
click at [497, 196] on button "Yesterday" at bounding box center [443, 198] width 144 height 21
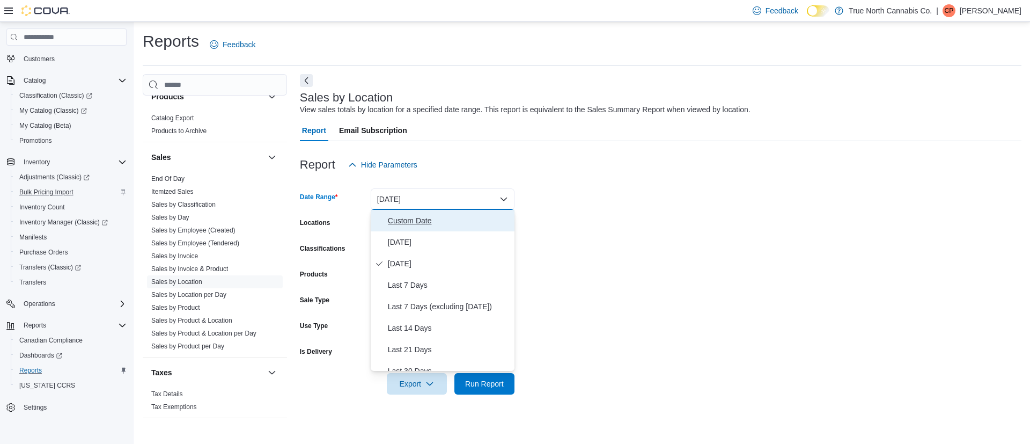
click at [434, 217] on span "Custom Date" at bounding box center [449, 220] width 122 height 13
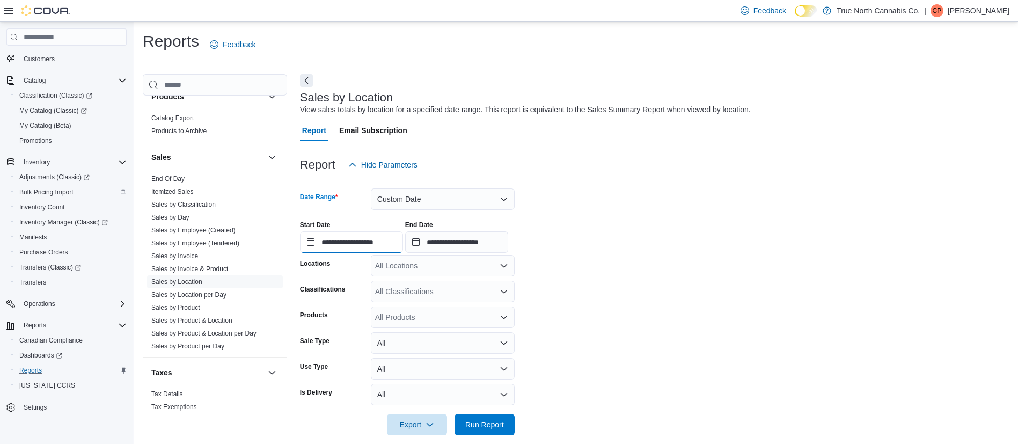
click at [364, 239] on input "**********" at bounding box center [351, 241] width 103 height 21
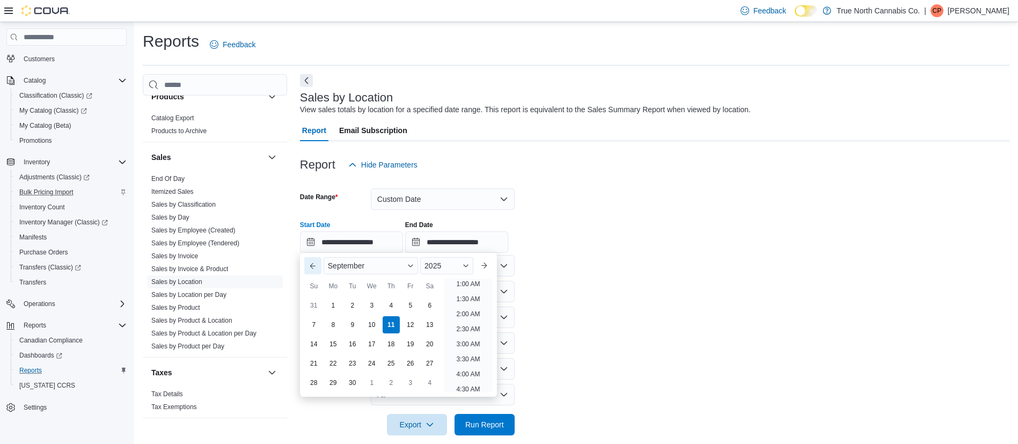
click at [306, 262] on button "Previous Month" at bounding box center [312, 265] width 17 height 17
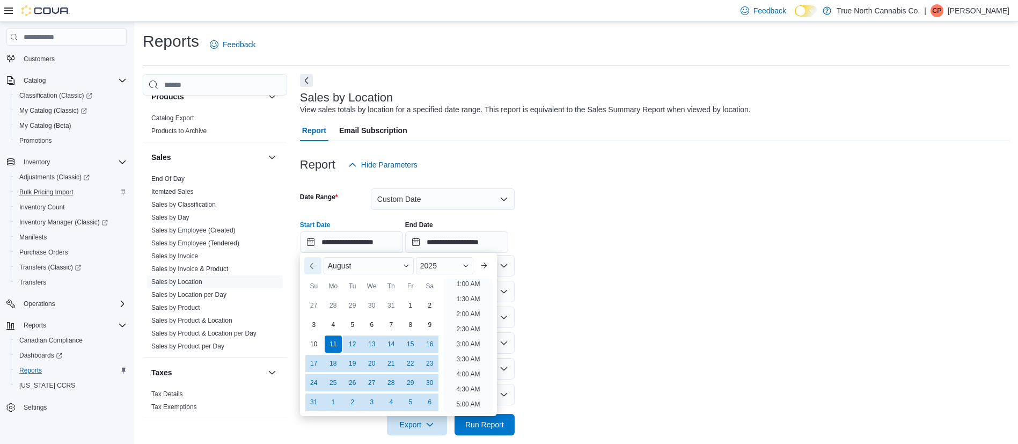
scroll to position [2, 0]
click at [307, 265] on button "Previous Month" at bounding box center [312, 265] width 17 height 17
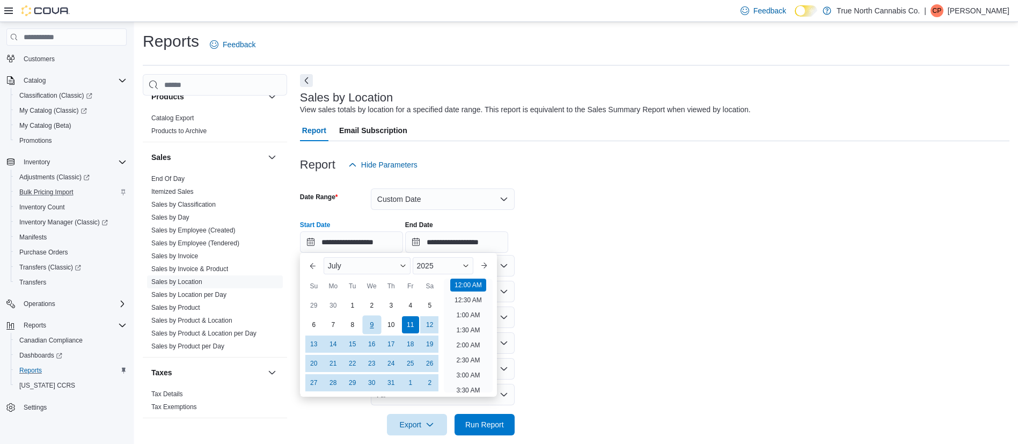
click at [372, 325] on div "9" at bounding box center [371, 324] width 19 height 19
type input "**********"
click at [471, 283] on li "12:00 AM" at bounding box center [468, 284] width 36 height 13
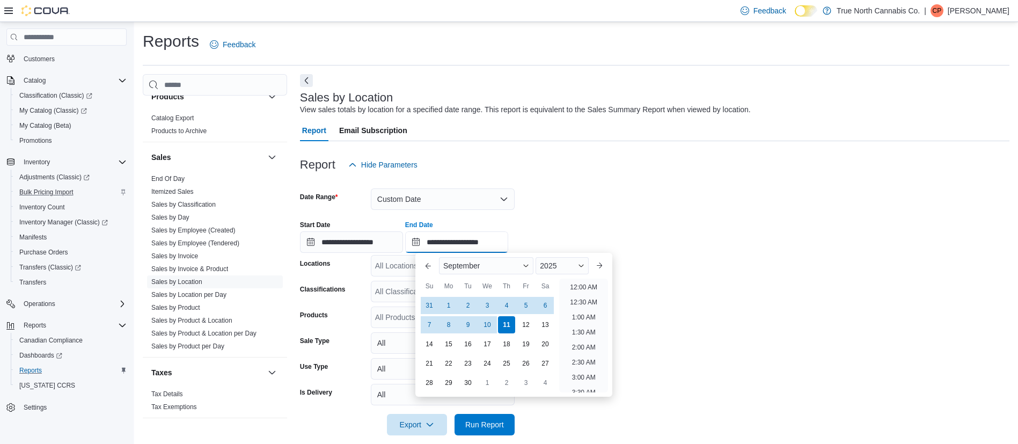
click at [469, 240] on input "**********" at bounding box center [456, 241] width 103 height 21
click at [488, 325] on div "10" at bounding box center [487, 324] width 19 height 19
click at [579, 385] on li "11:30 PM" at bounding box center [584, 383] width 36 height 13
type input "**********"
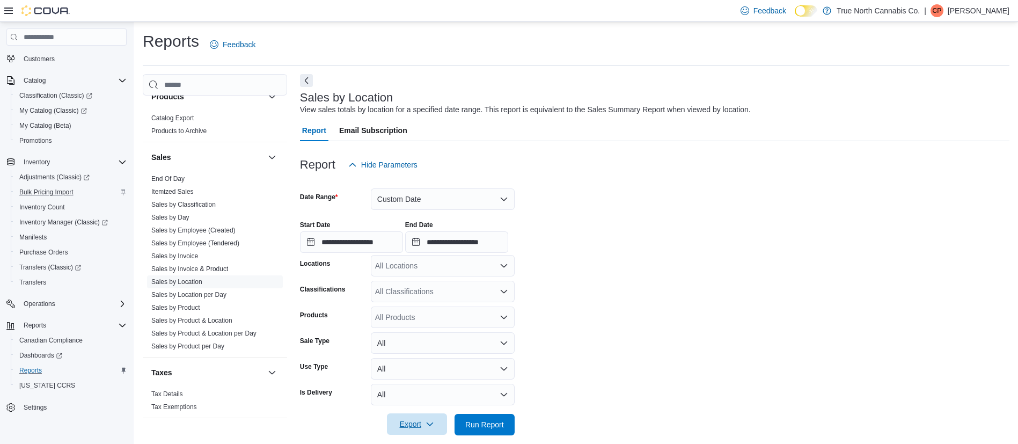
click at [421, 421] on span "Export" at bounding box center [416, 423] width 47 height 21
click at [435, 358] on span "Export to Excel" at bounding box center [418, 360] width 48 height 9
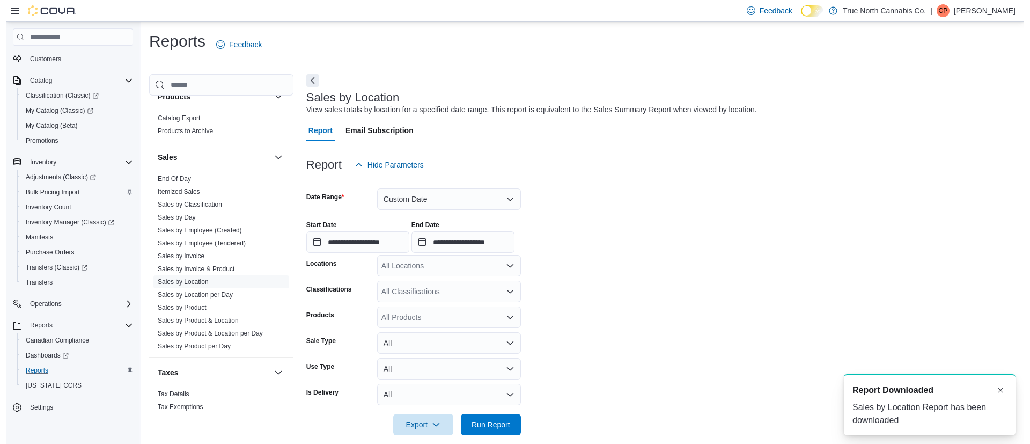
scroll to position [0, 0]
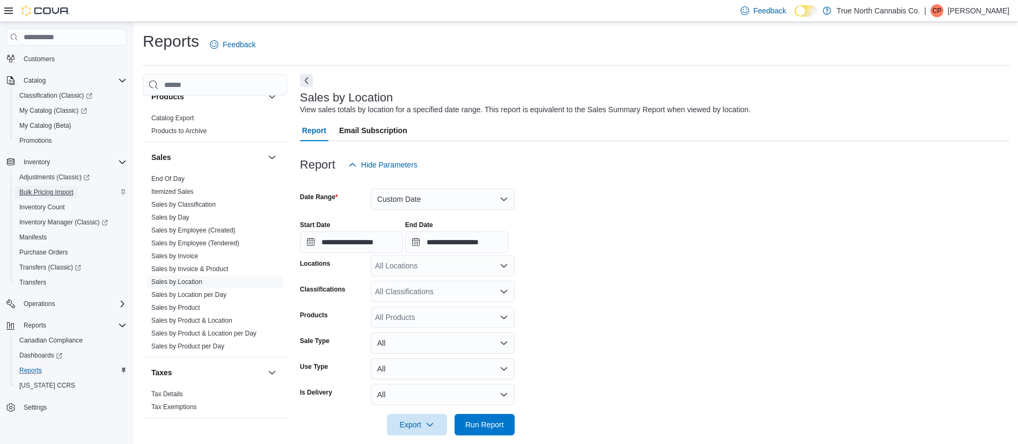
click at [67, 186] on span "Bulk Pricing Import" at bounding box center [46, 192] width 54 height 13
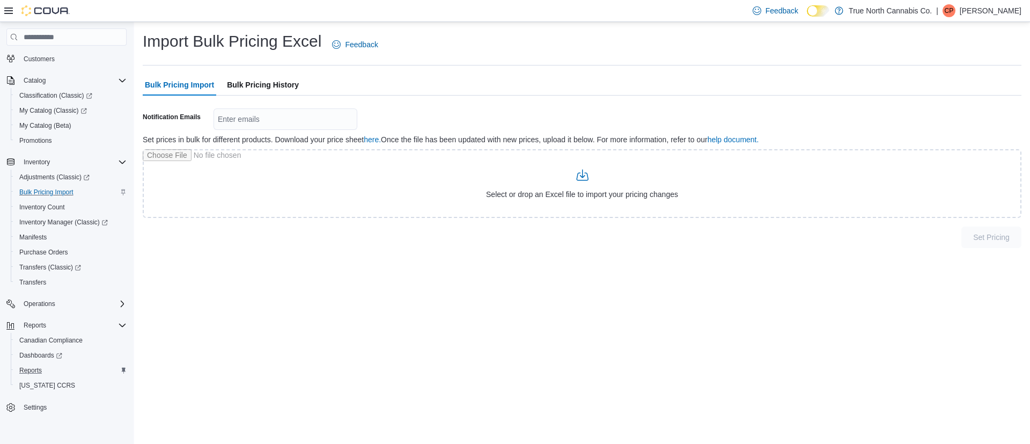
click at [267, 83] on span "Bulk Pricing History" at bounding box center [263, 84] width 72 height 21
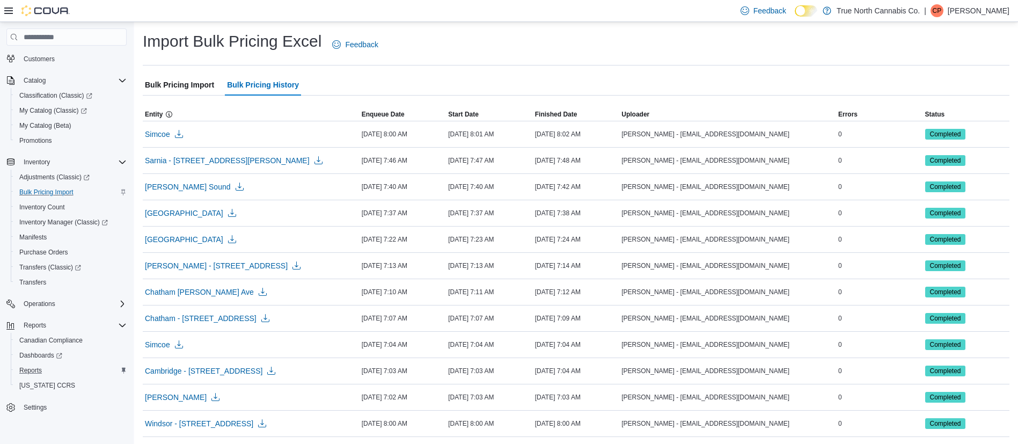
click at [184, 84] on span "Bulk Pricing Import" at bounding box center [179, 84] width 69 height 21
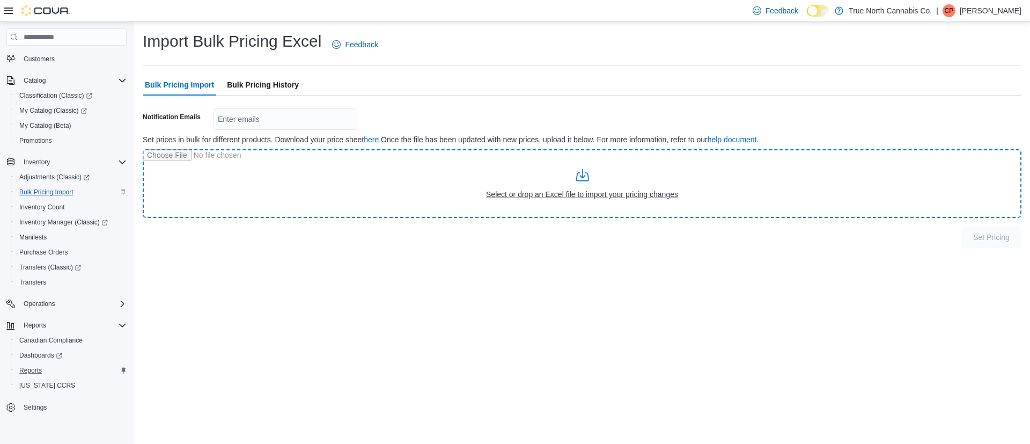
click at [492, 185] on input "file" at bounding box center [582, 183] width 879 height 69
type input "**********"
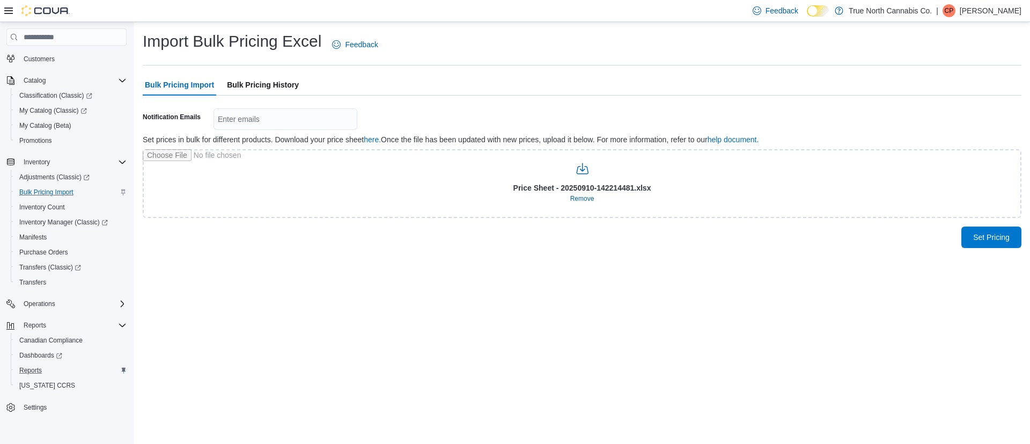
click at [927, 234] on div "Set Pricing" at bounding box center [582, 233] width 879 height 30
click at [996, 237] on span "Set Pricing" at bounding box center [991, 236] width 36 height 11
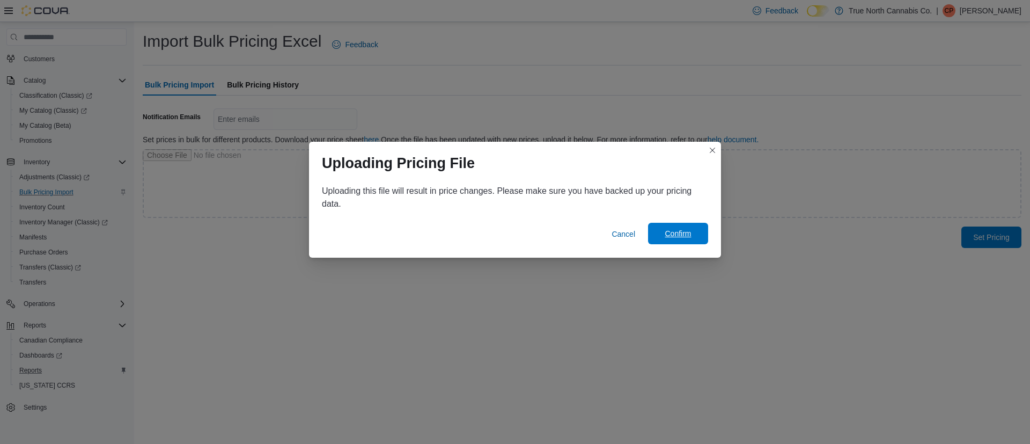
click at [674, 228] on span "Confirm" at bounding box center [678, 233] width 47 height 21
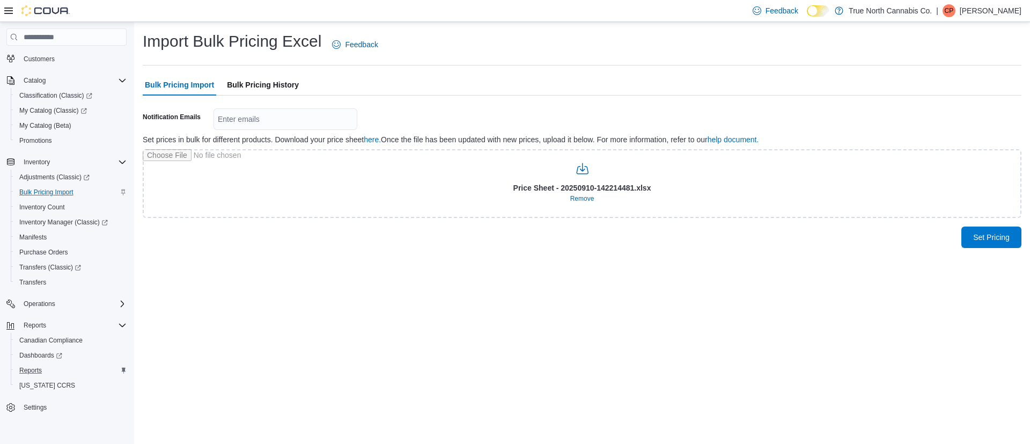
click at [270, 79] on span "Bulk Pricing History" at bounding box center [263, 84] width 72 height 21
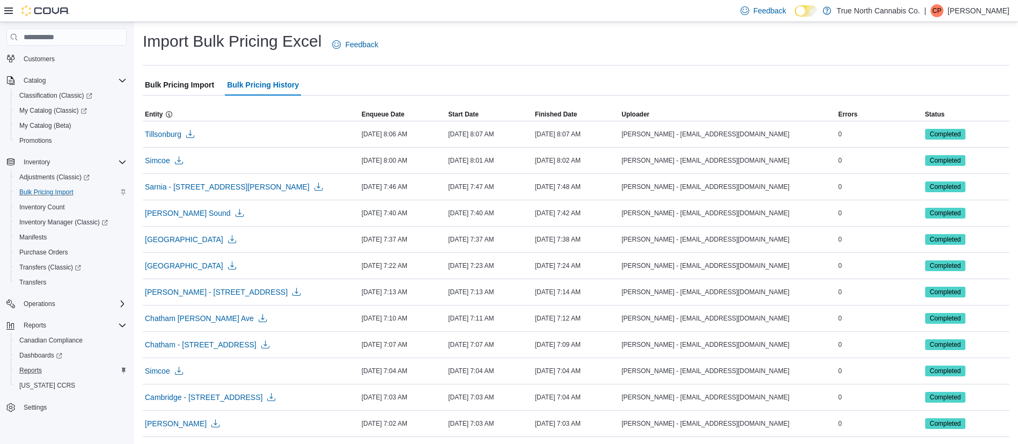
click at [177, 78] on span "Bulk Pricing Import" at bounding box center [179, 84] width 69 height 21
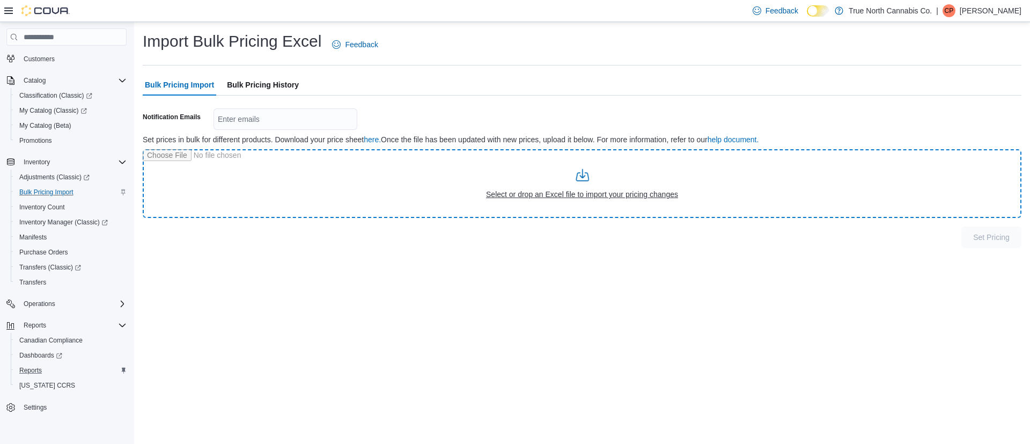
click at [485, 189] on input "file" at bounding box center [582, 183] width 879 height 69
type input "**********"
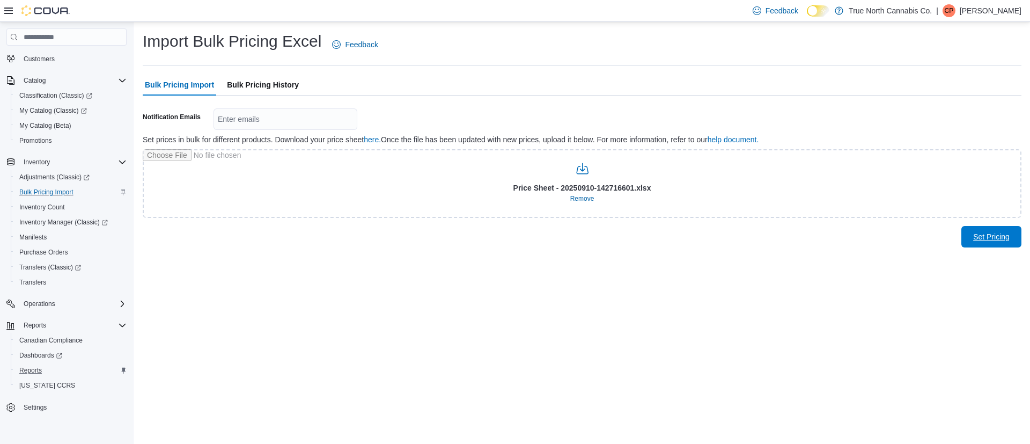
click at [988, 238] on span "Set Pricing" at bounding box center [991, 236] width 36 height 11
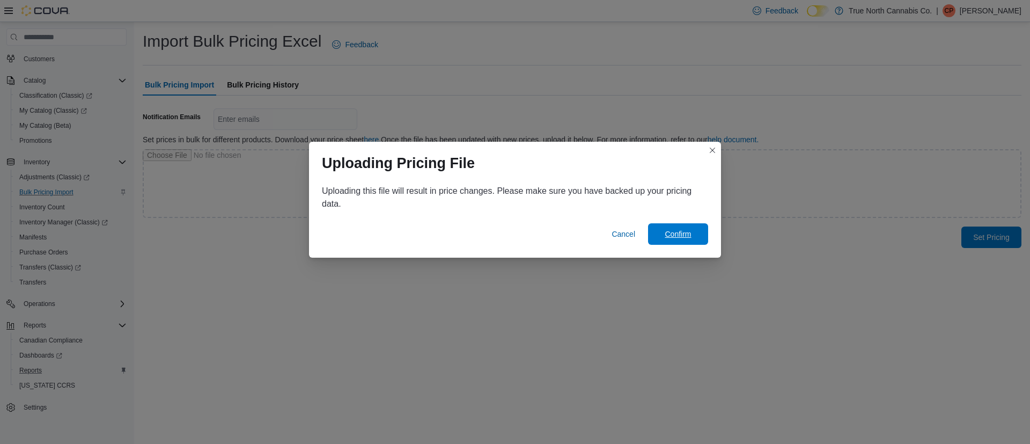
click at [687, 231] on span "Confirm" at bounding box center [678, 234] width 26 height 11
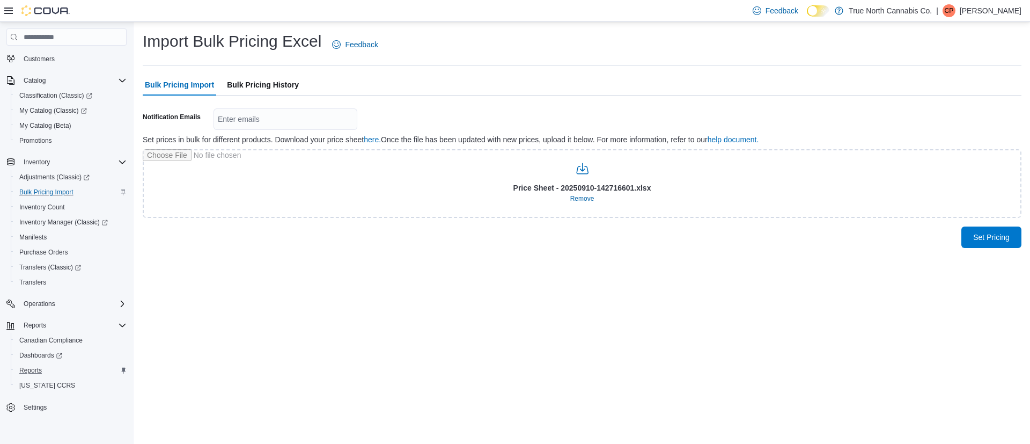
click at [259, 88] on span "Bulk Pricing History" at bounding box center [263, 84] width 72 height 21
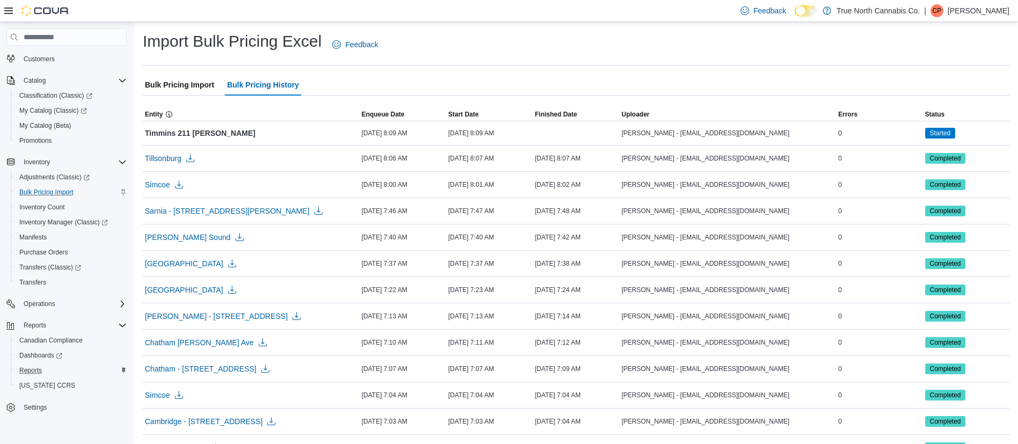
click at [181, 83] on span "Bulk Pricing Import" at bounding box center [179, 84] width 69 height 21
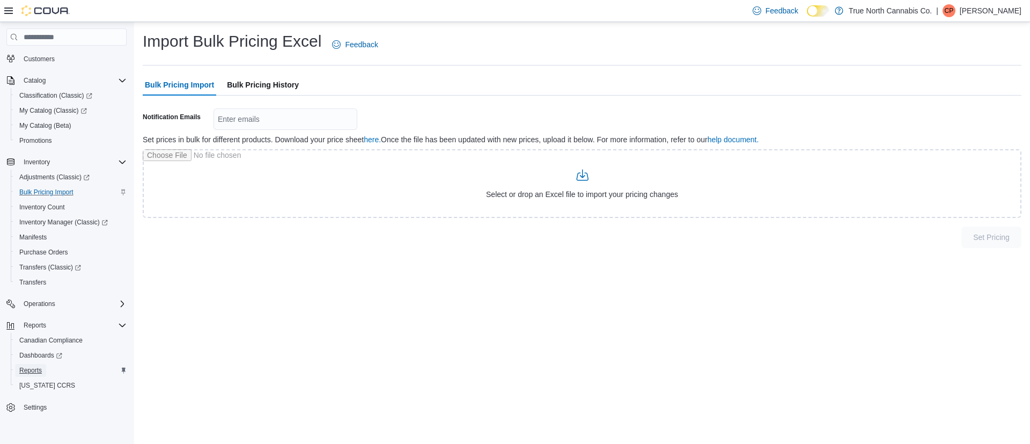
click at [38, 370] on span "Reports" at bounding box center [30, 370] width 23 height 9
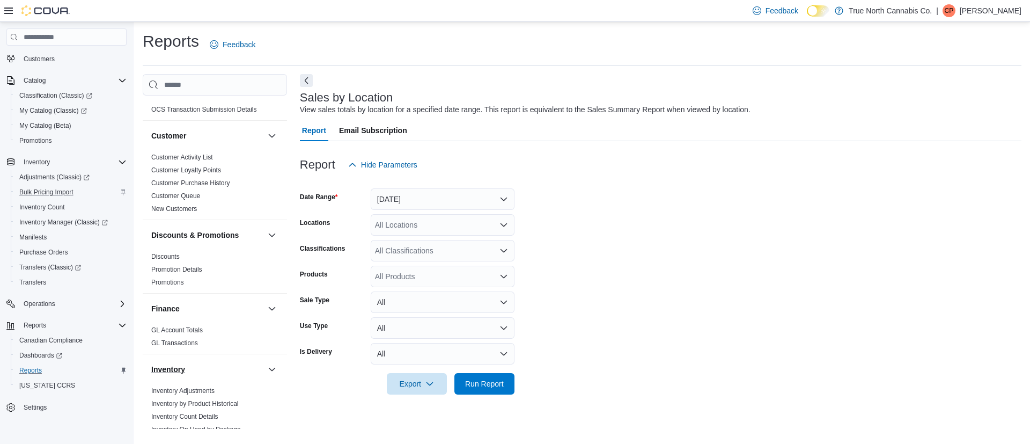
scroll to position [241, 0]
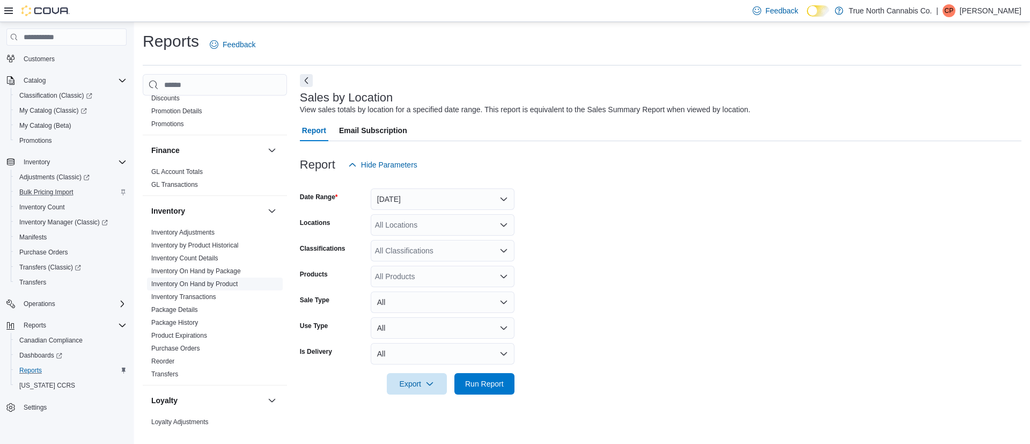
click at [226, 284] on link "Inventory On Hand by Product" at bounding box center [194, 284] width 86 height 8
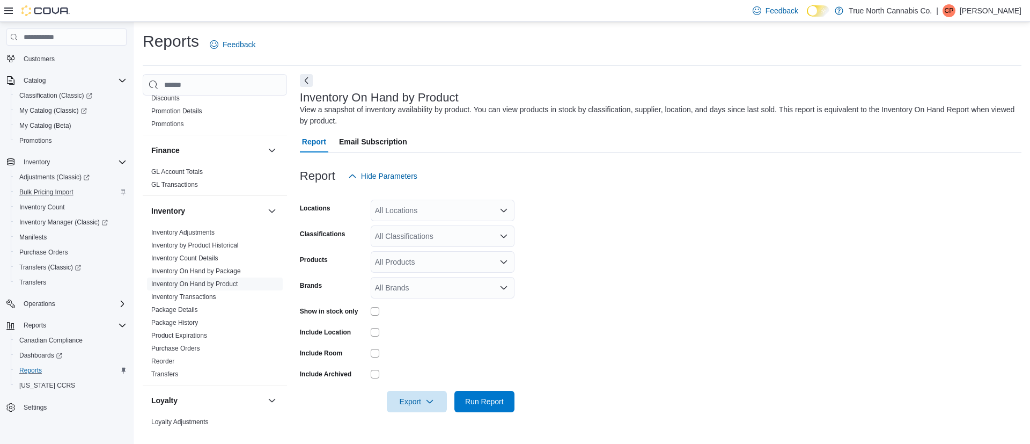
click at [417, 217] on div "All Locations" at bounding box center [443, 210] width 144 height 21
type input "*****"
click at [415, 229] on span "Chatham - 85 King St W" at bounding box center [450, 228] width 112 height 11
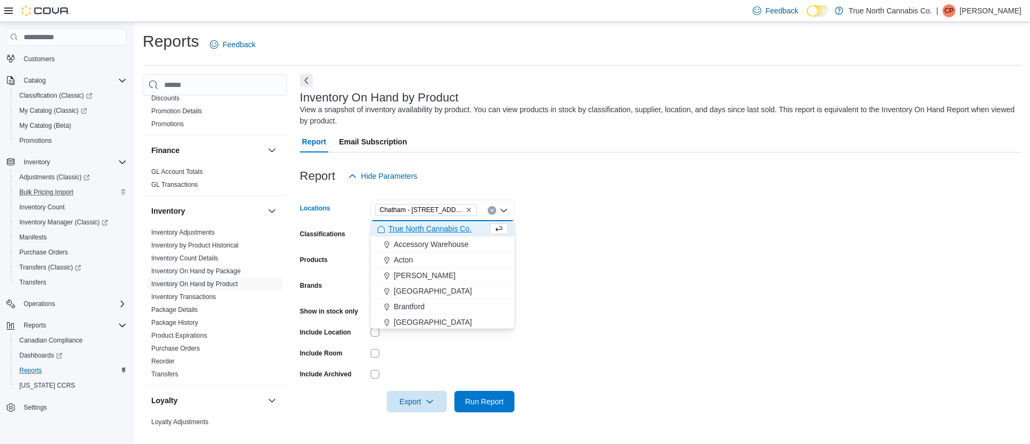
click at [656, 328] on form "Locations Chatham - 85 King St W Combo box. Selected. Chatham - 85 King St W. P…" at bounding box center [661, 299] width 722 height 225
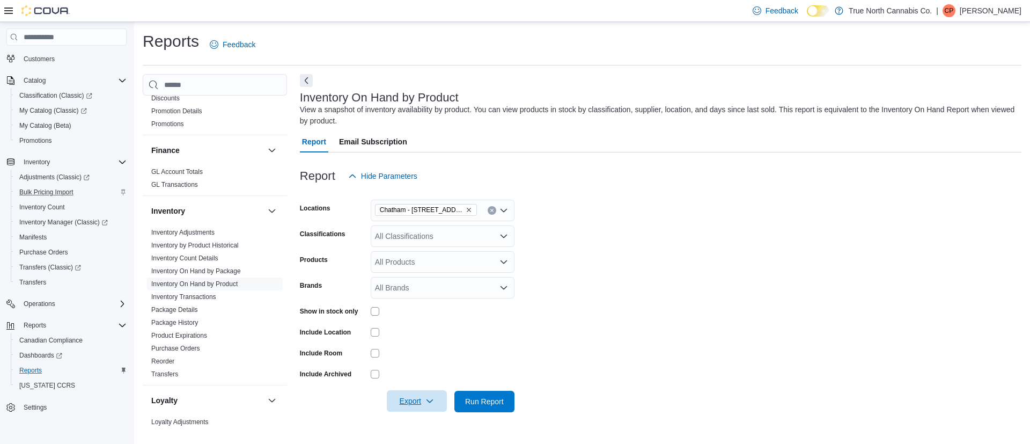
click at [411, 400] on span "Export" at bounding box center [416, 400] width 47 height 21
click at [503, 292] on div "All Brands" at bounding box center [443, 287] width 144 height 21
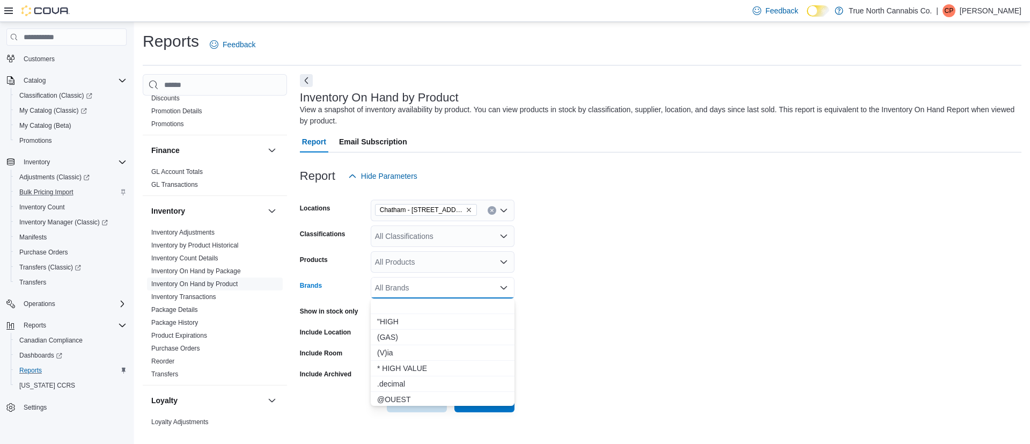
click at [672, 321] on form "Locations Chatham - 85 King St W Classifications All Classifications Products A…" at bounding box center [661, 299] width 722 height 225
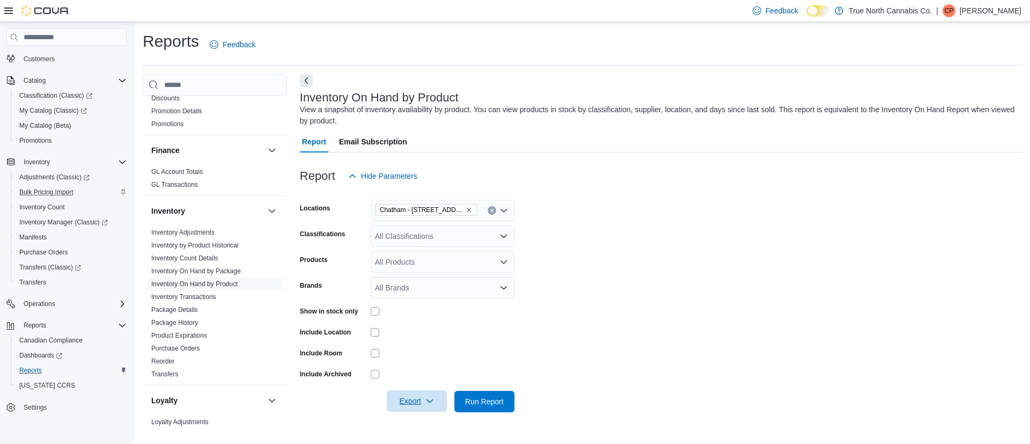
click at [416, 392] on span "Export" at bounding box center [416, 400] width 47 height 21
click at [429, 334] on span "Export to Excel" at bounding box center [418, 337] width 48 height 9
click at [54, 193] on span "Bulk Pricing Import" at bounding box center [46, 192] width 54 height 9
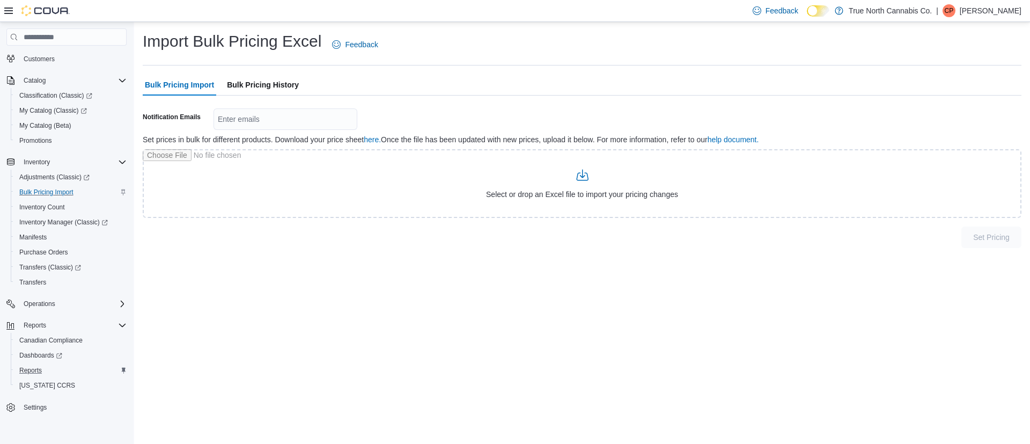
click at [270, 86] on span "Bulk Pricing History" at bounding box center [263, 84] width 72 height 21
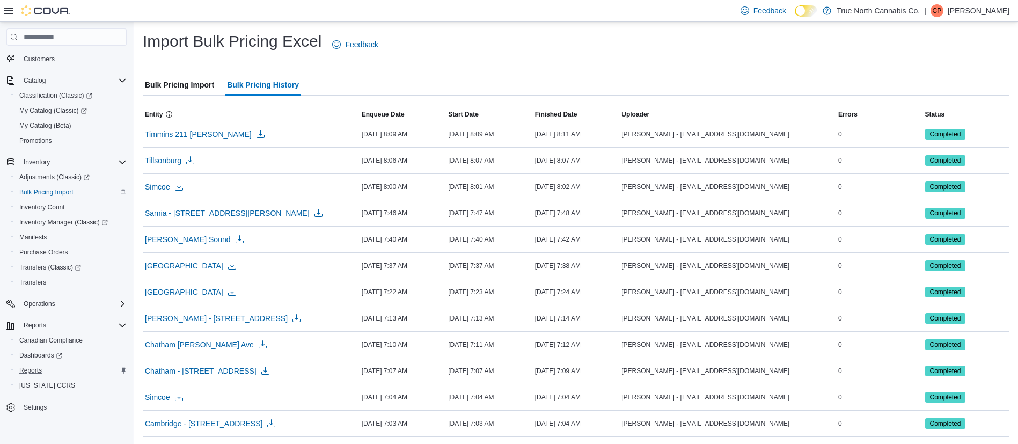
click at [189, 82] on span "Bulk Pricing Import" at bounding box center [179, 84] width 69 height 21
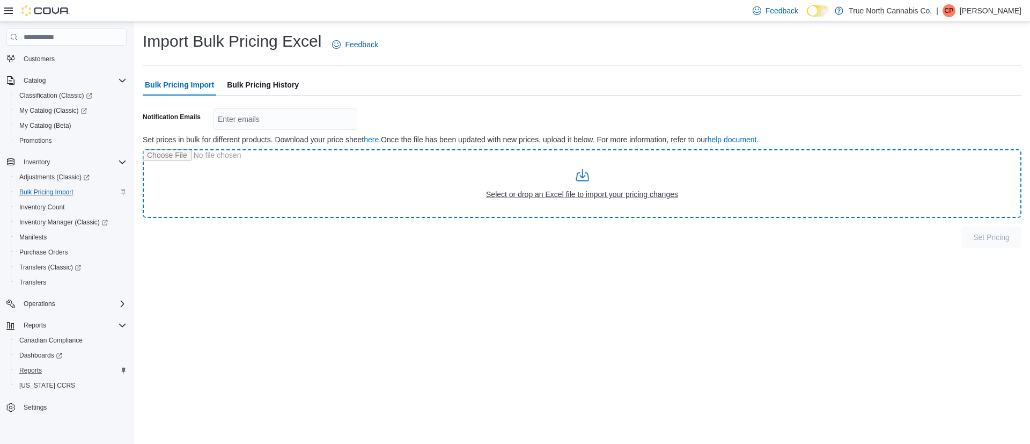
click at [512, 193] on input "file" at bounding box center [582, 183] width 879 height 69
type input "**********"
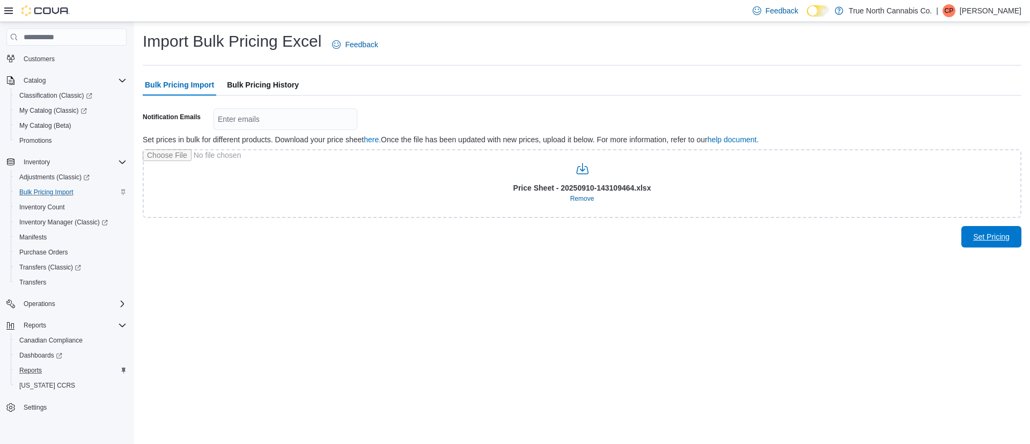
click at [995, 232] on span "Set Pricing" at bounding box center [991, 236] width 36 height 11
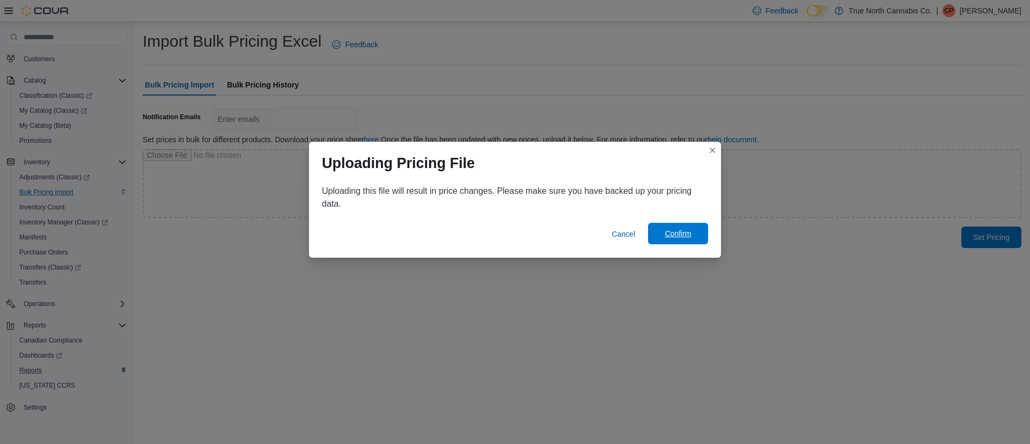
click at [686, 234] on span "Confirm" at bounding box center [678, 233] width 26 height 11
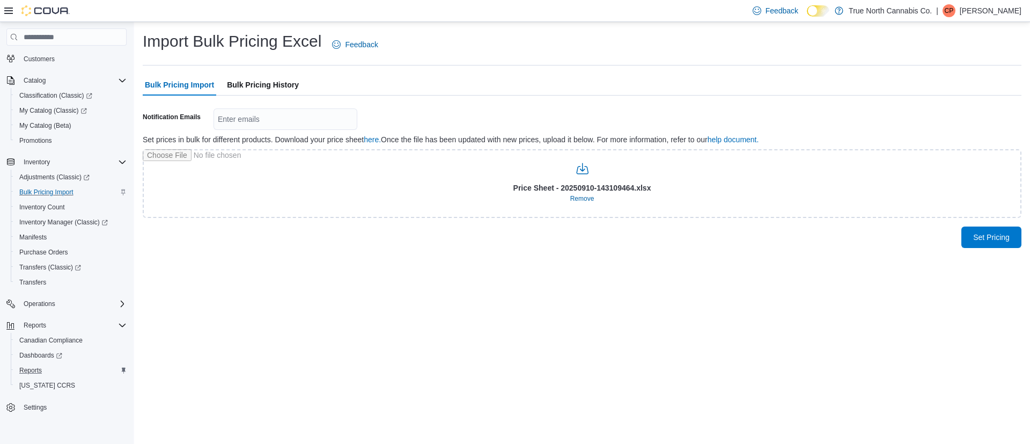
click at [251, 87] on span "Bulk Pricing History" at bounding box center [263, 84] width 72 height 21
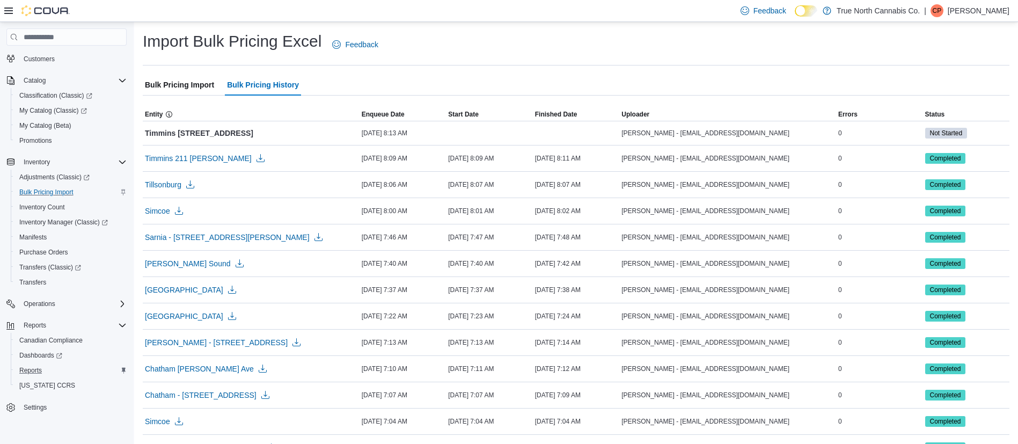
click at [180, 86] on span "Bulk Pricing Import" at bounding box center [179, 84] width 69 height 21
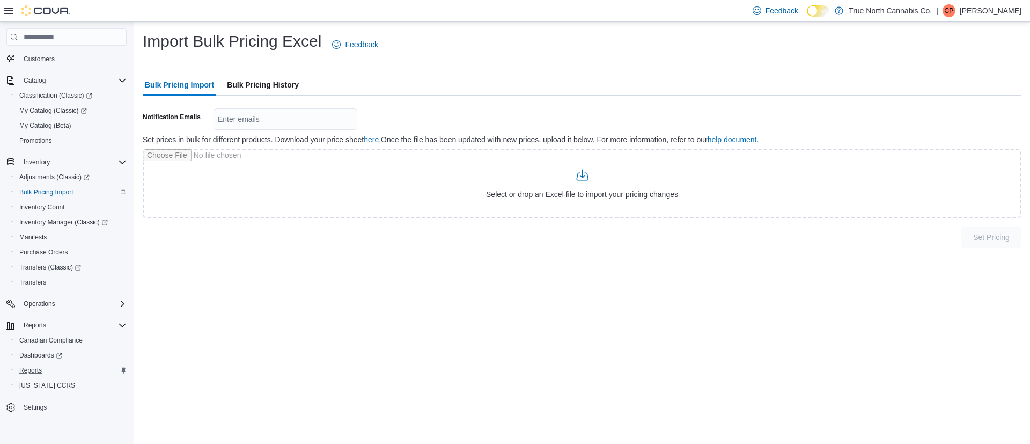
click at [253, 82] on span "Bulk Pricing History" at bounding box center [263, 84] width 72 height 21
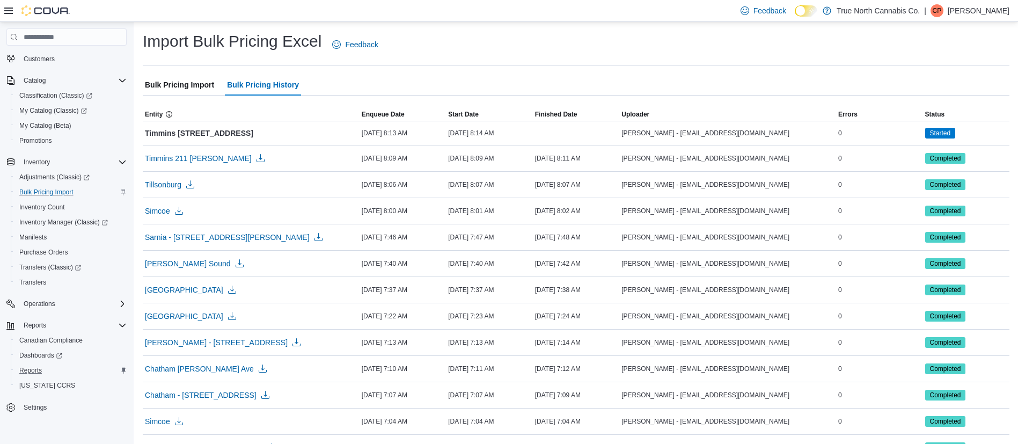
click at [187, 77] on span "Bulk Pricing Import" at bounding box center [179, 84] width 69 height 21
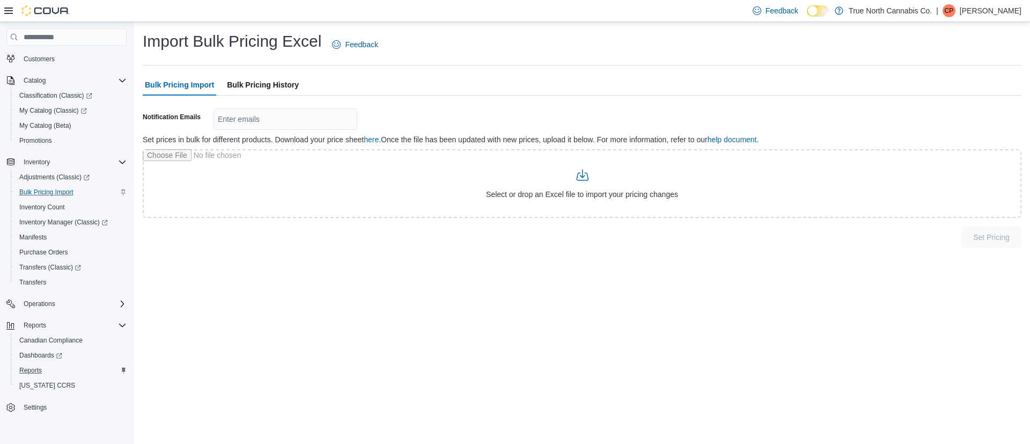
click at [273, 77] on span "Bulk Pricing History" at bounding box center [263, 84] width 72 height 21
